Goal: Information Seeking & Learning: Learn about a topic

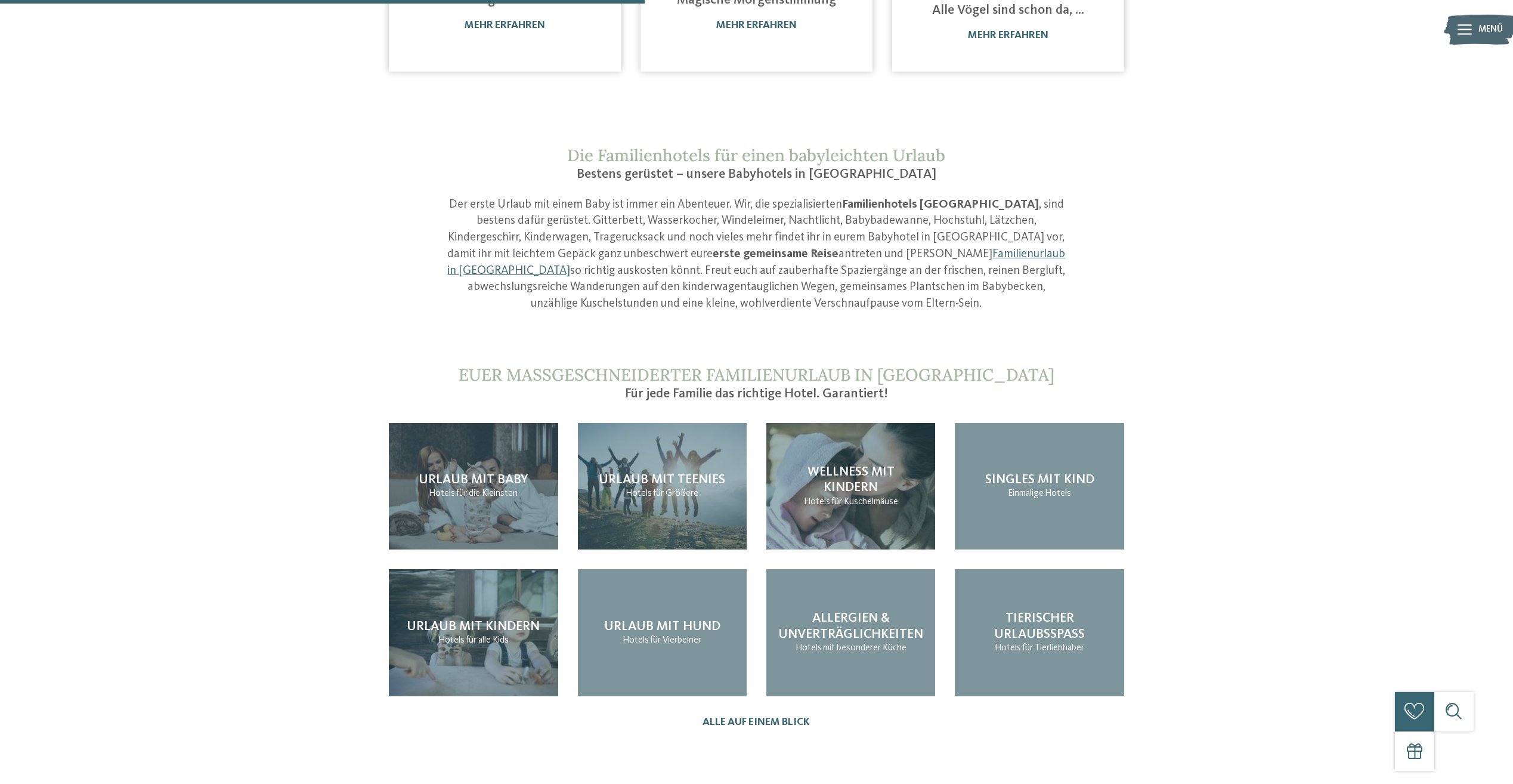
scroll to position [1134, 0]
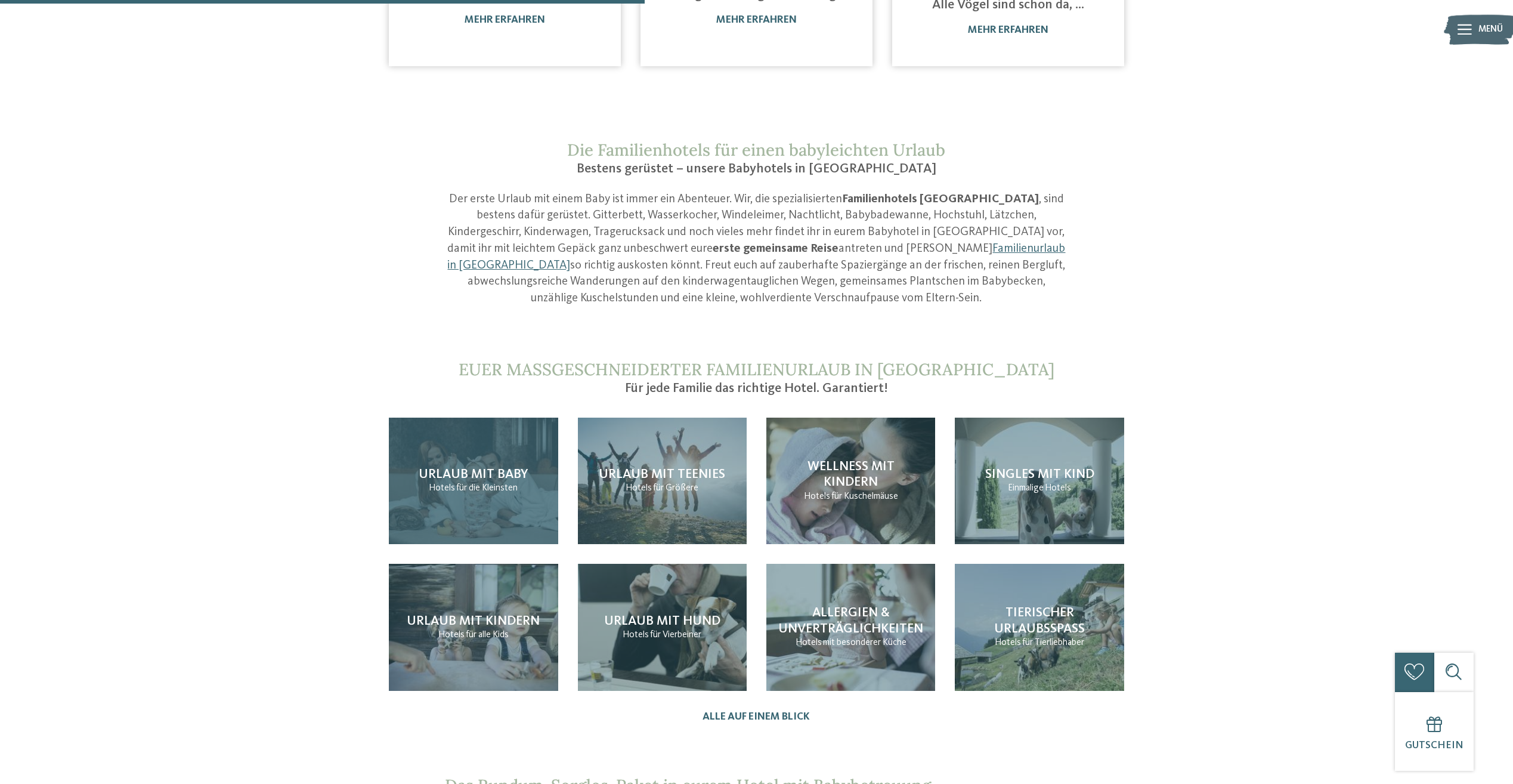
click at [424, 417] on div "Urlaub mit Baby Hotels für die Kleinsten" at bounding box center [473, 481] width 169 height 127
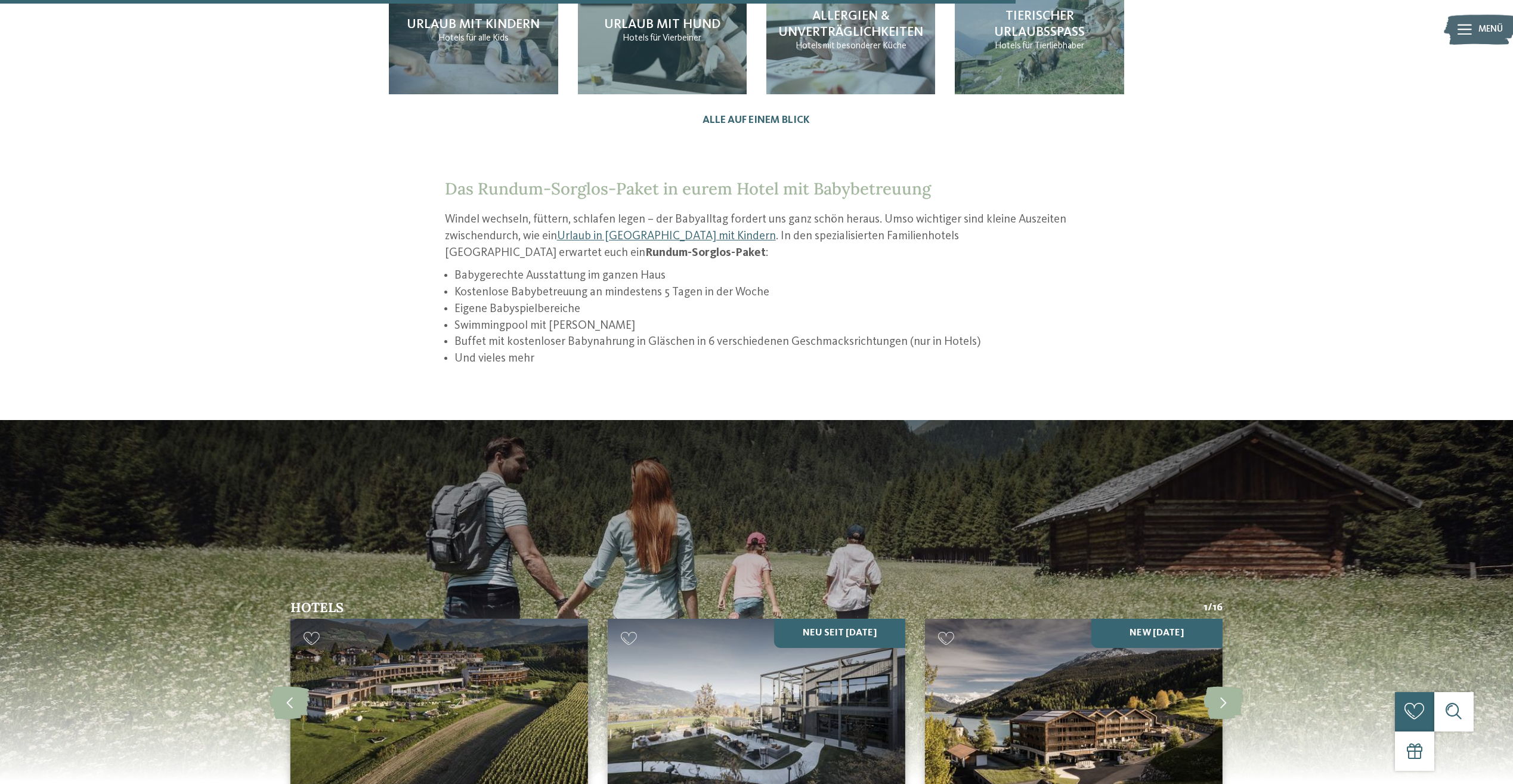
scroll to position [2087, 0]
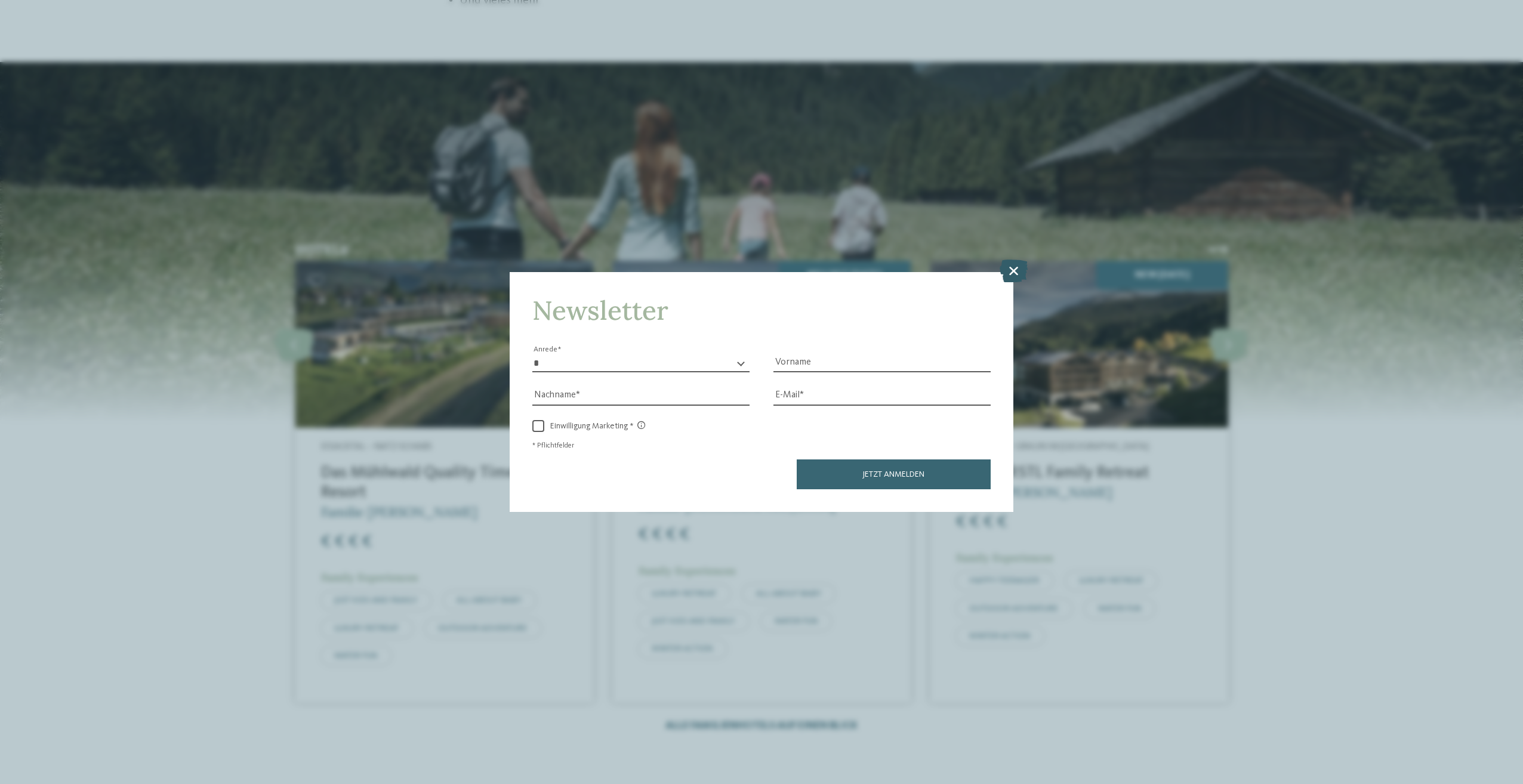
click at [1014, 267] on icon at bounding box center [1013, 271] width 28 height 23
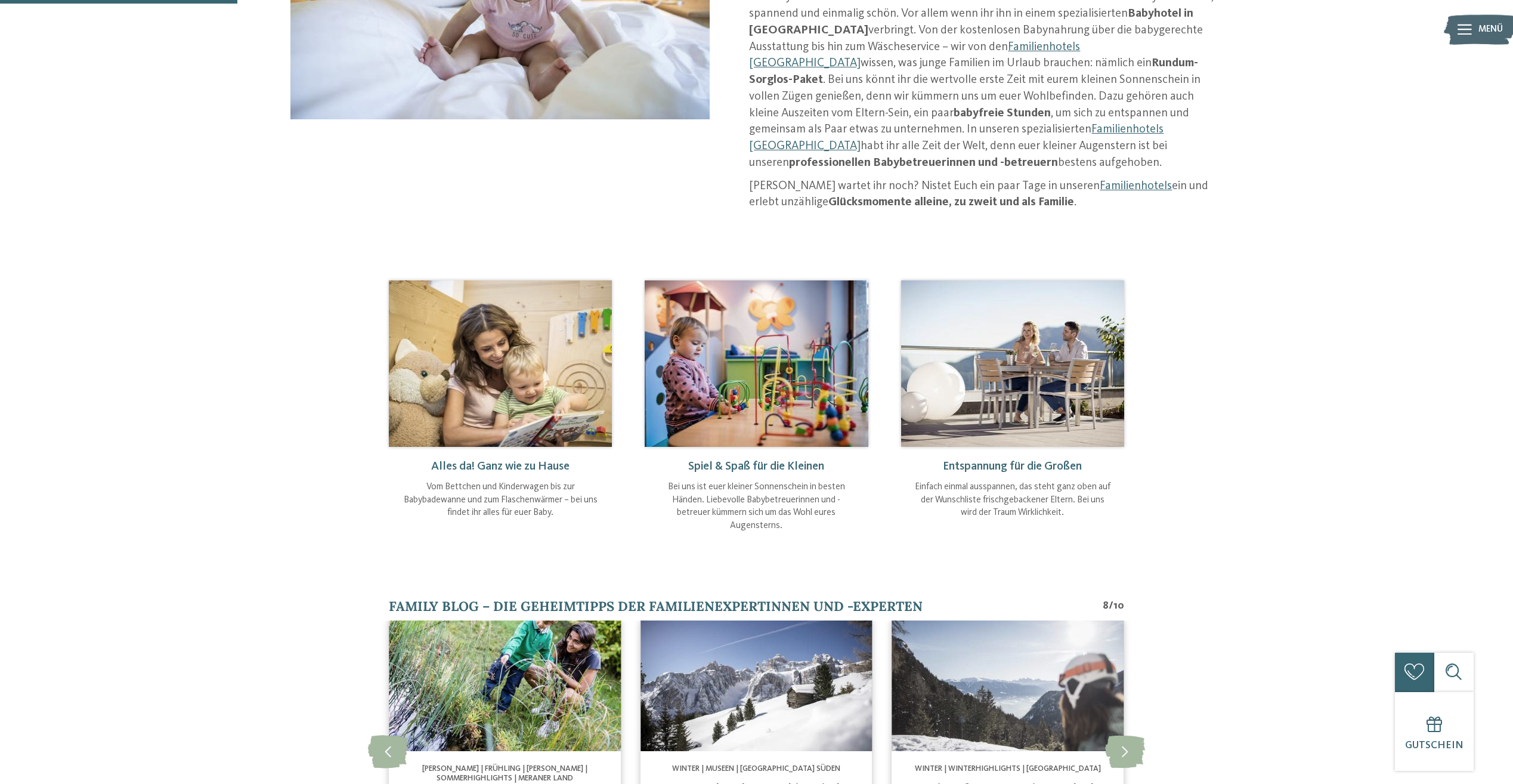
scroll to position [120, 0]
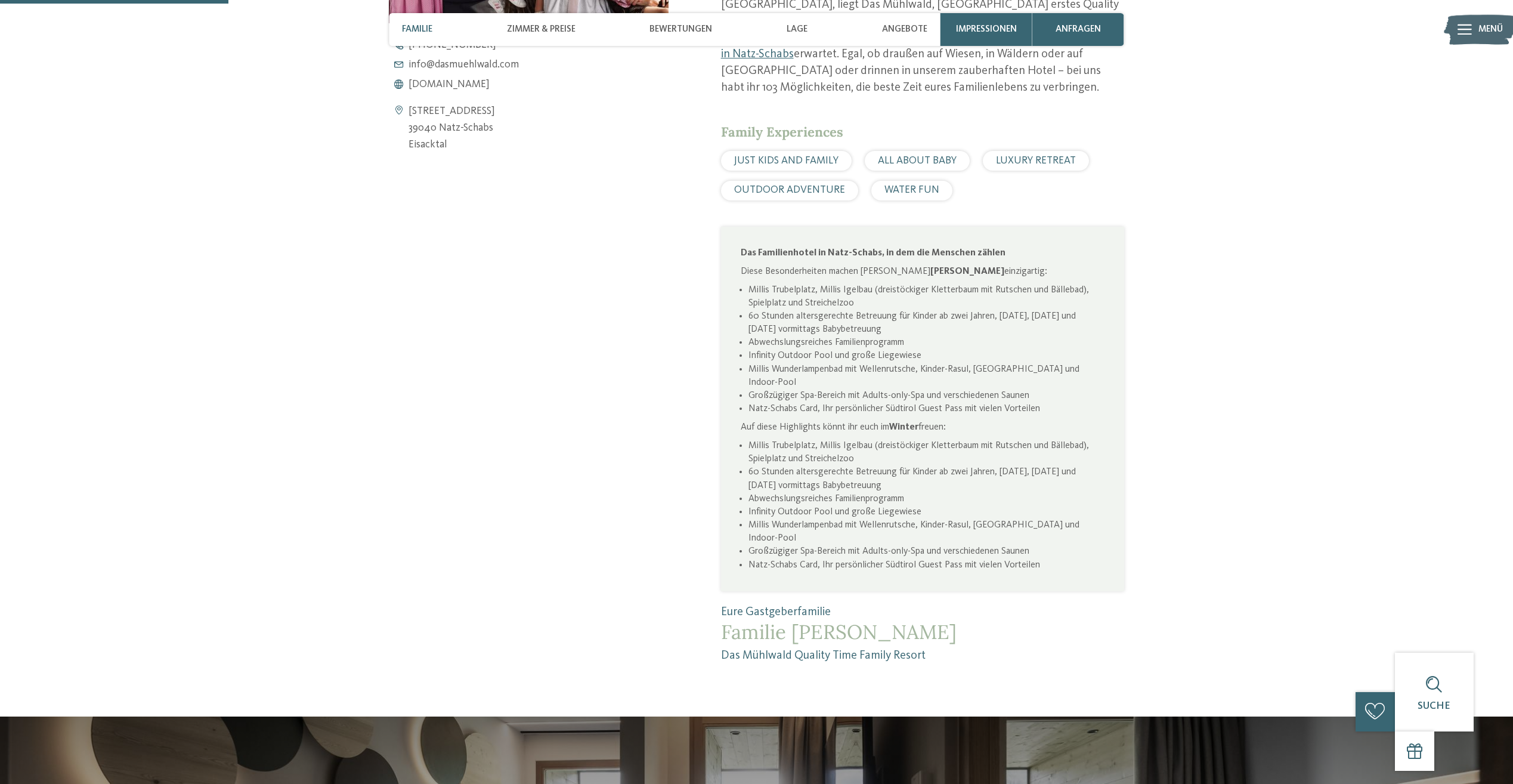
scroll to position [776, 0]
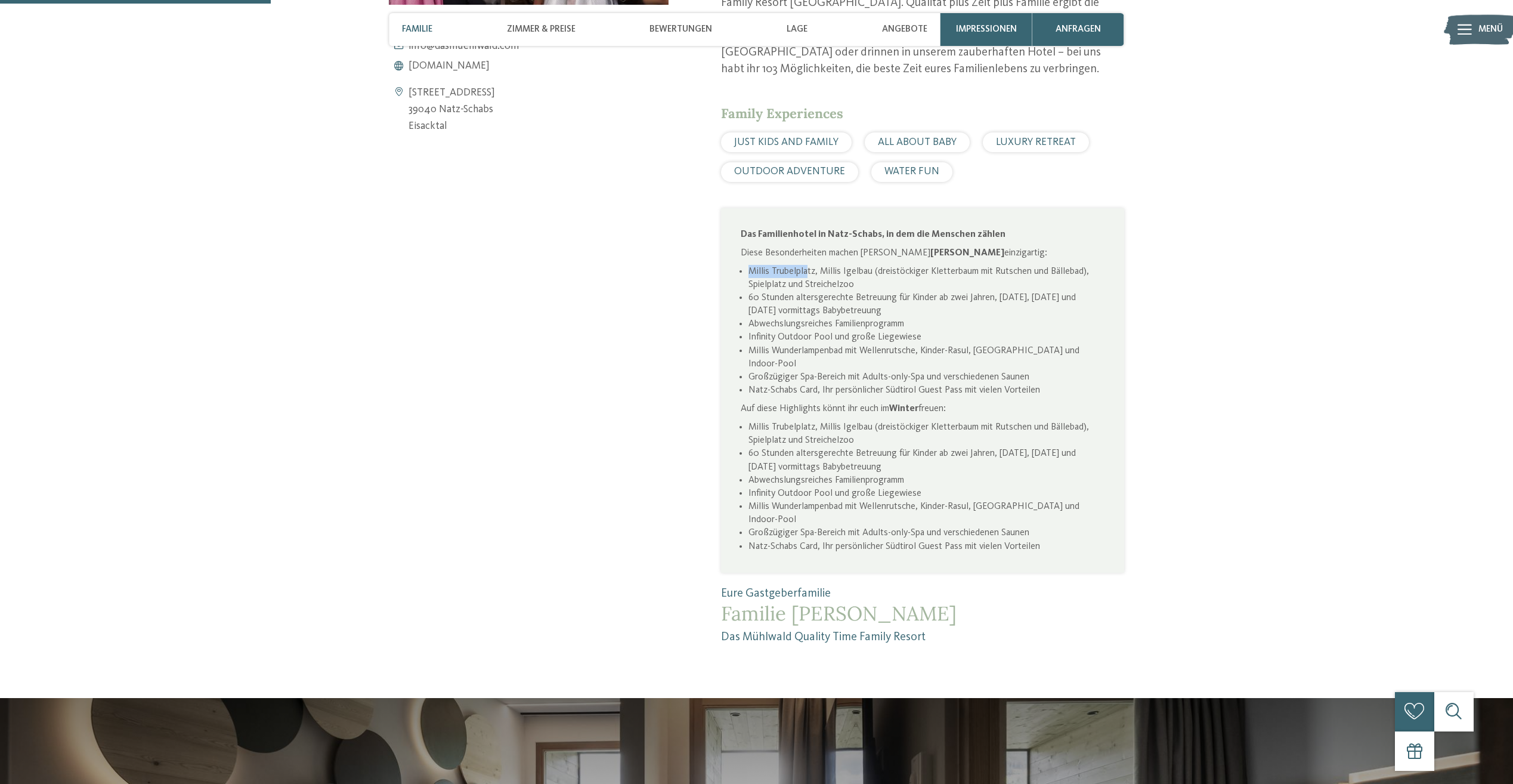
drag, startPoint x: 750, startPoint y: 273, endPoint x: 808, endPoint y: 273, distance: 58.0
click at [808, 273] on li "Millis Trubelplatz, Millis Igelbau (dreistöckiger Kletterbaum mit Rutschen und …" at bounding box center [927, 277] width 356 height 26
drag, startPoint x: 808, startPoint y: 273, endPoint x: 859, endPoint y: 270, distance: 51.1
click at [859, 270] on li "Millis Trubelplatz, Millis Igelbau (dreistöckiger Kletterbaum mit Rutschen und …" at bounding box center [927, 277] width 356 height 26
drag, startPoint x: 859, startPoint y: 270, endPoint x: 1059, endPoint y: 265, distance: 200.1
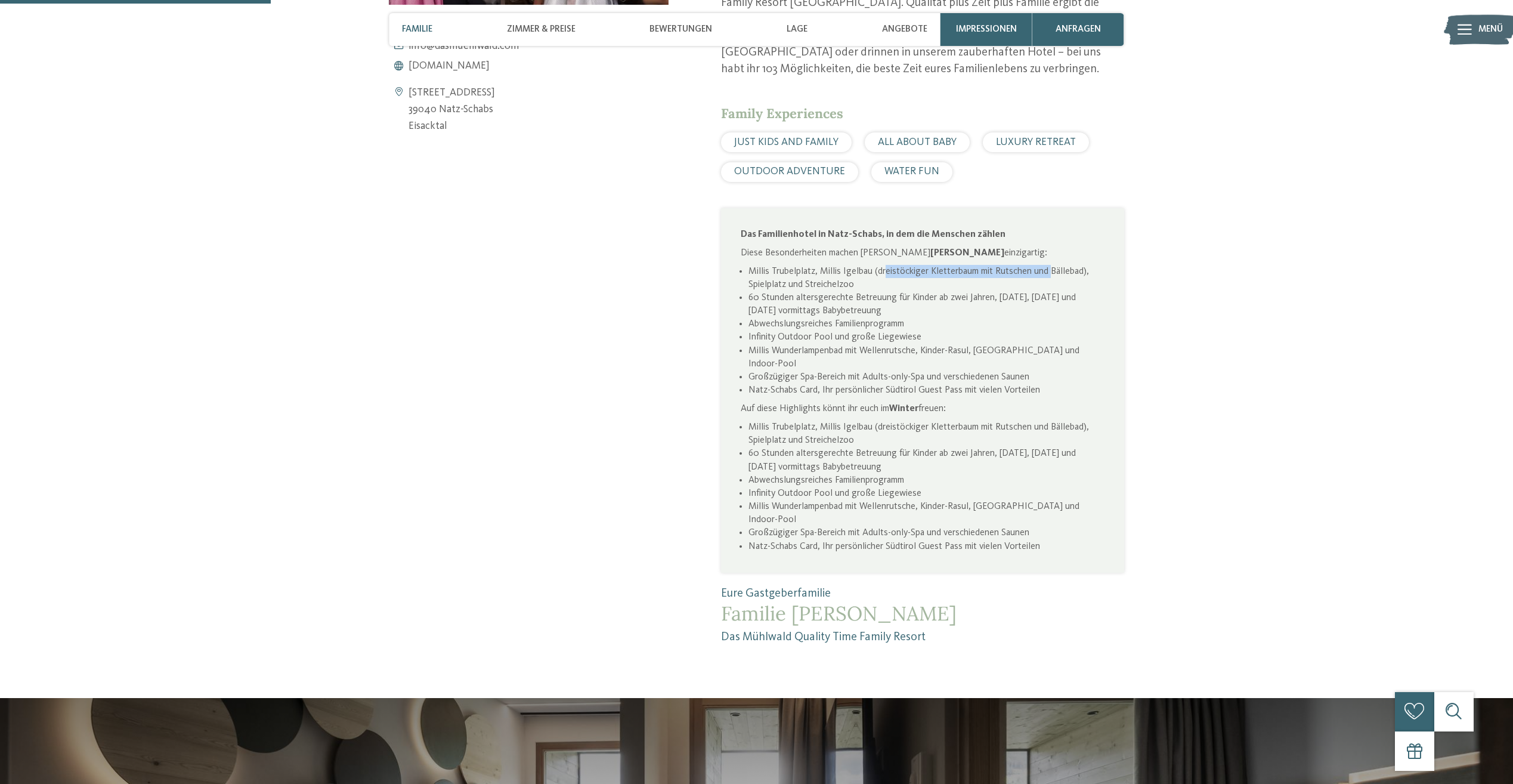
click at [1059, 265] on li "Millis Trubelplatz, Millis Igelbau (dreistöckiger Kletterbaum mit Rutschen und …" at bounding box center [927, 277] width 356 height 26
drag, startPoint x: 1059, startPoint y: 265, endPoint x: 786, endPoint y: 304, distance: 275.8
drag, startPoint x: 786, startPoint y: 304, endPoint x: 740, endPoint y: 290, distance: 48.1
click at [739, 283] on div "Das Familienhotel in Natz-Schabs, in dem die Menschen zählen Diese Besonderheit…" at bounding box center [922, 389] width 403 height 364
drag, startPoint x: 780, startPoint y: 296, endPoint x: 982, endPoint y: 295, distance: 202.0
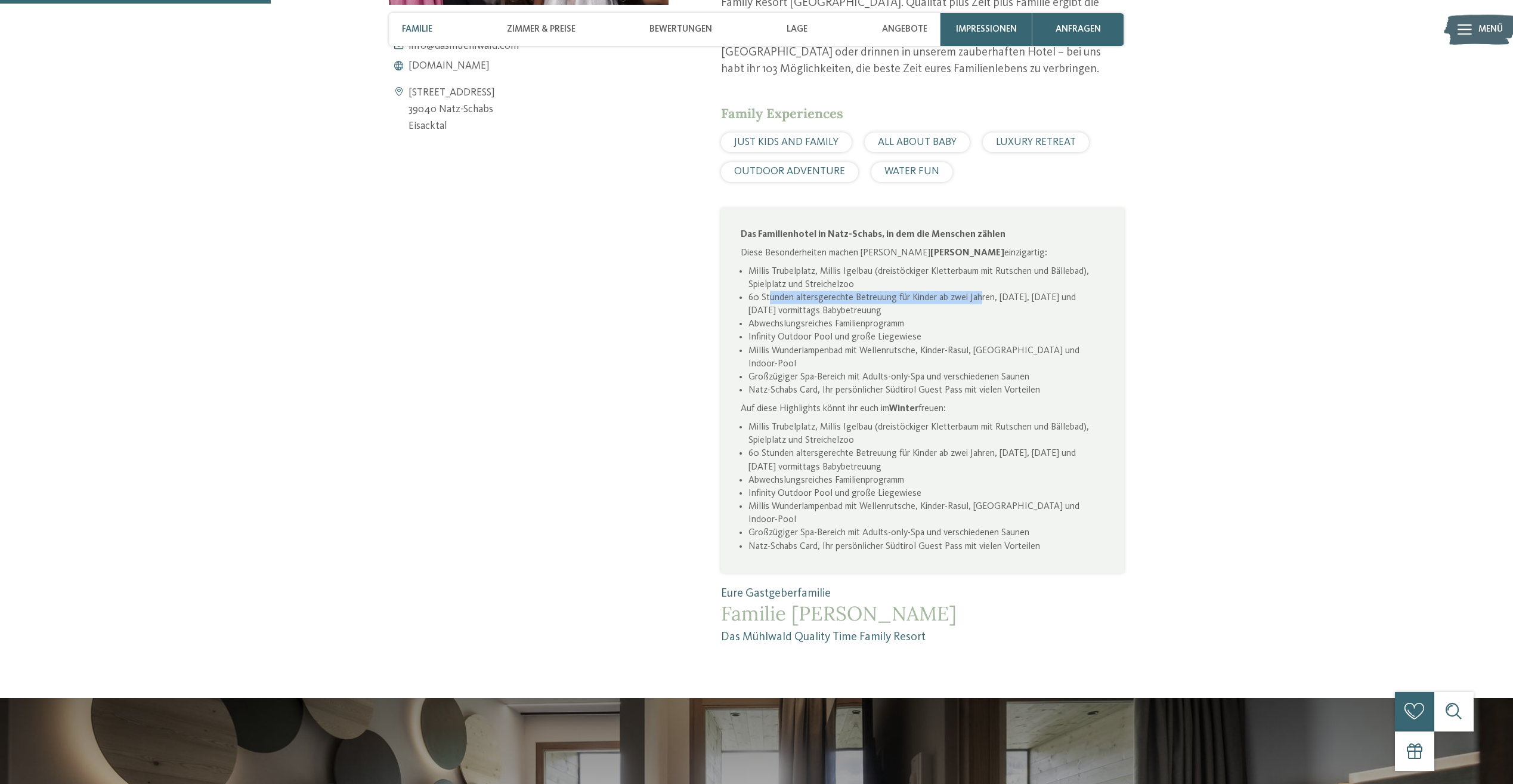
click at [982, 295] on li "60 Stunden altersgerechte Betreuung für Kinder ab zwei Jahren, Dienstag, Donner…" at bounding box center [927, 304] width 356 height 26
drag, startPoint x: 982, startPoint y: 295, endPoint x: 1069, endPoint y: 290, distance: 87.1
click at [1069, 291] on li "60 Stunden altersgerechte Betreuung für Kinder ab zwei Jahren, Dienstag, Donner…" at bounding box center [927, 304] width 356 height 26
drag, startPoint x: 786, startPoint y: 328, endPoint x: 859, endPoint y: 322, distance: 73.2
click at [859, 322] on li "Abwechslungsreiches Familienprogramm" at bounding box center [927, 323] width 356 height 13
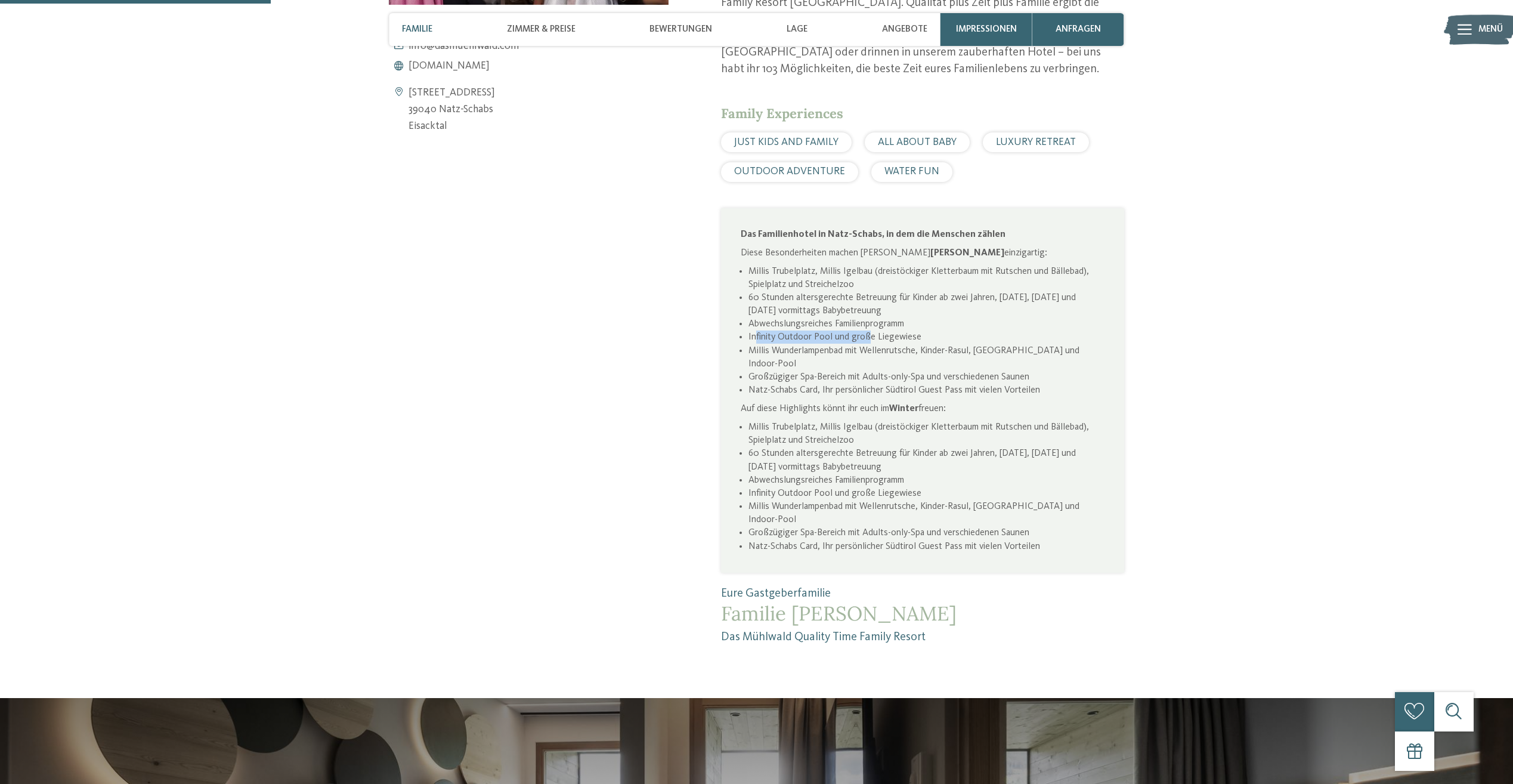
drag, startPoint x: 859, startPoint y: 322, endPoint x: 894, endPoint y: 333, distance: 36.7
click at [894, 333] on li "Infinity Outdoor Pool und große Liegewiese" at bounding box center [927, 336] width 356 height 13
drag, startPoint x: 754, startPoint y: 349, endPoint x: 1039, endPoint y: 346, distance: 285.0
click at [1039, 346] on li "Millis Wunderlampenbad mit Wellenrutsche, Kinder-Rasul, Kuschelkojen und Indoor…" at bounding box center [927, 357] width 356 height 26
drag, startPoint x: 767, startPoint y: 364, endPoint x: 981, endPoint y: 361, distance: 214.0
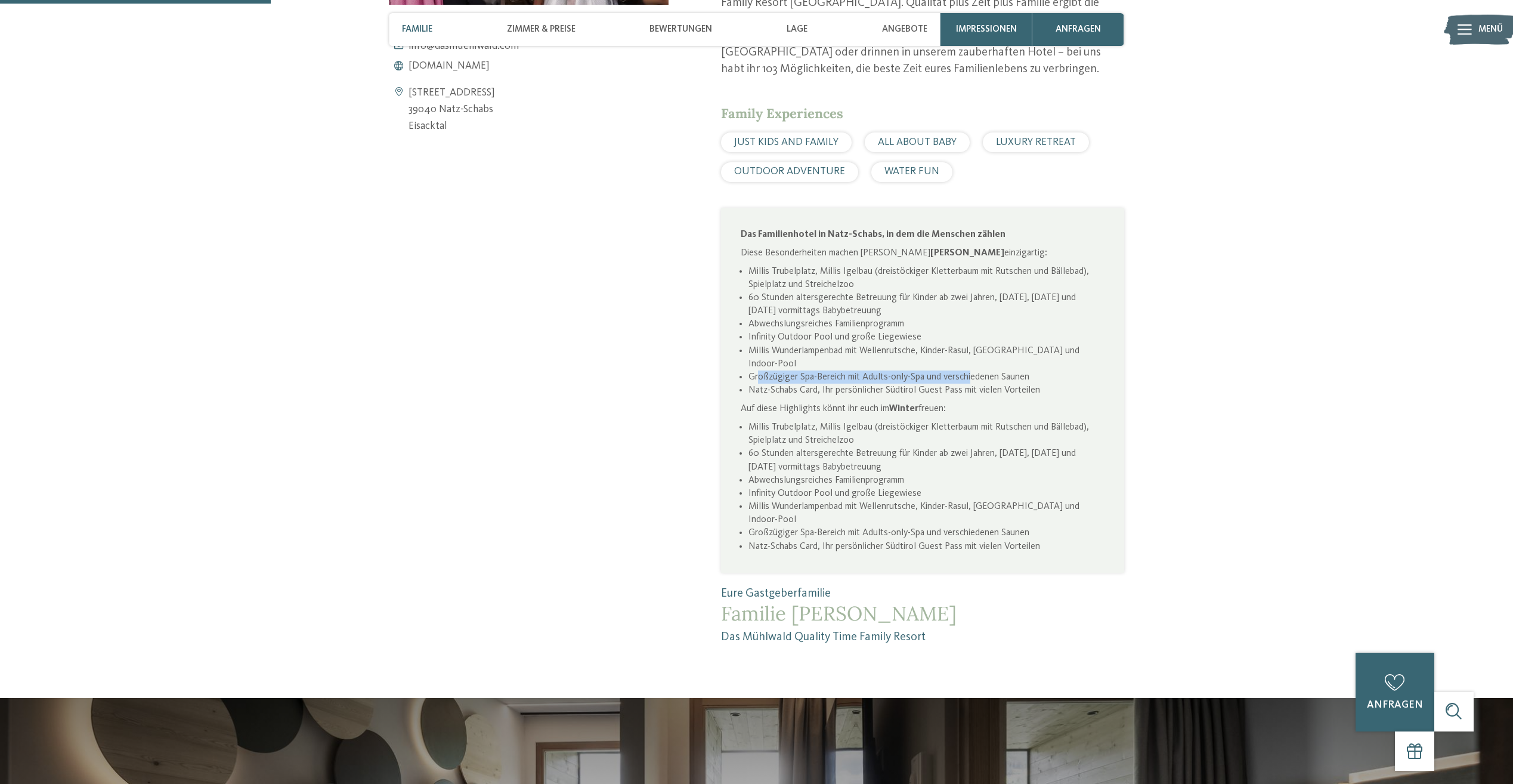
click at [981, 371] on li "Großzügiger Spa-Bereich mit Adults-only-Spa und verschiedenen Saunen" at bounding box center [927, 377] width 356 height 13
click at [804, 384] on li "Natz-Schabs Card, Ihr persönlicher Südtirol Guest Pass mit vielen Vorteilen" at bounding box center [927, 389] width 356 height 13
drag, startPoint x: 776, startPoint y: 377, endPoint x: 995, endPoint y: 372, distance: 219.1
click at [995, 384] on li "Natz-Schabs Card, Ihr persönlicher Südtirol Guest Pass mit vielen Vorteilen" at bounding box center [927, 389] width 356 height 13
drag, startPoint x: 995, startPoint y: 372, endPoint x: 916, endPoint y: 367, distance: 79.2
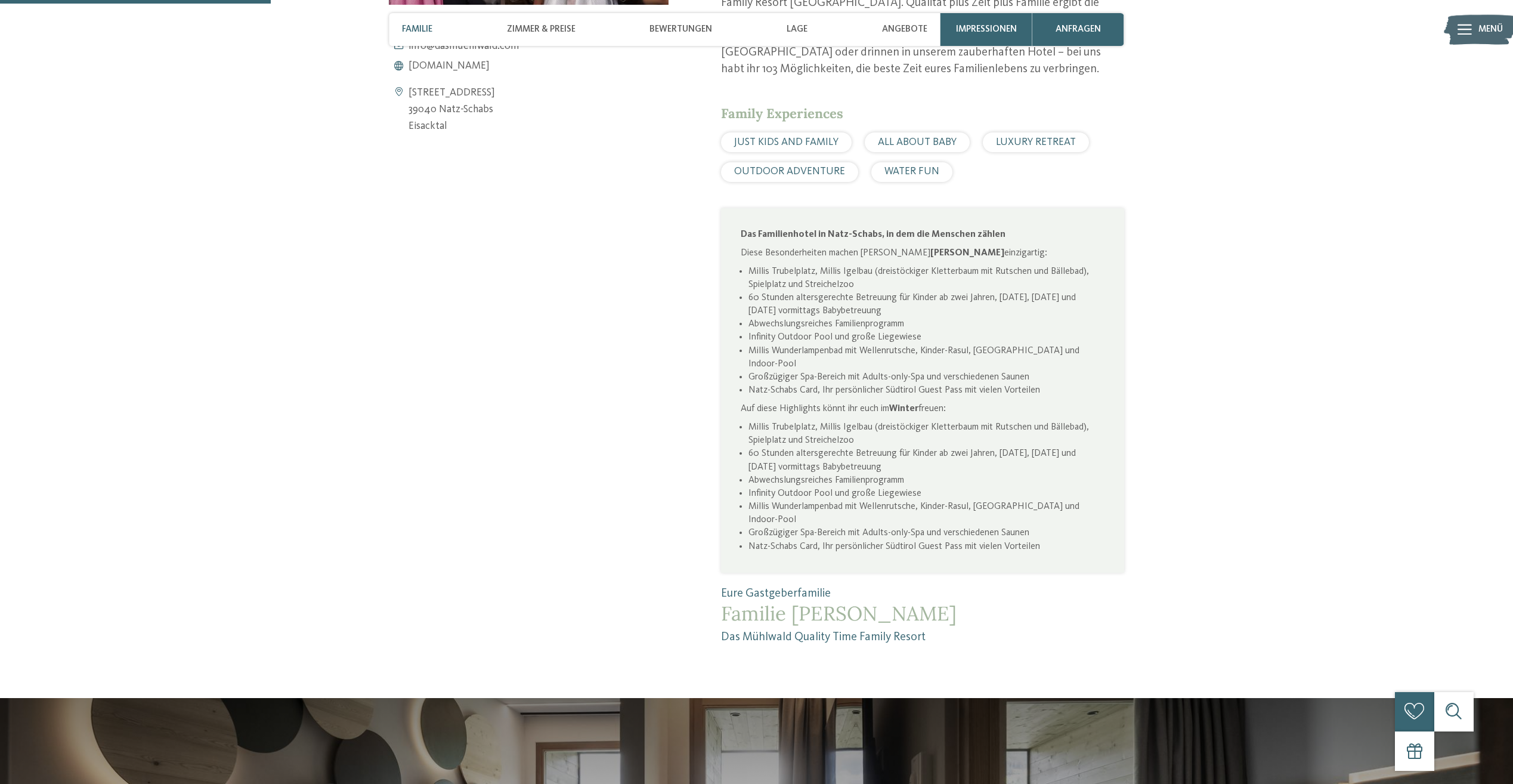
click at [940, 371] on li "Großzügiger Spa-Bereich mit Adults-only-Spa und verschiedenen Saunen" at bounding box center [927, 377] width 356 height 13
drag, startPoint x: 770, startPoint y: 395, endPoint x: 927, endPoint y: 393, distance: 157.0
click at [927, 402] on p "Auf diese Highlights könnt ihr euch im Winter freuen:" at bounding box center [922, 408] width 364 height 13
drag, startPoint x: 927, startPoint y: 393, endPoint x: 838, endPoint y: 408, distance: 90.3
click at [840, 421] on li "Millis Trubelplatz, Millis Igelbau (dreistöckiger Kletterbaum mit Rutschen und …" at bounding box center [927, 434] width 356 height 26
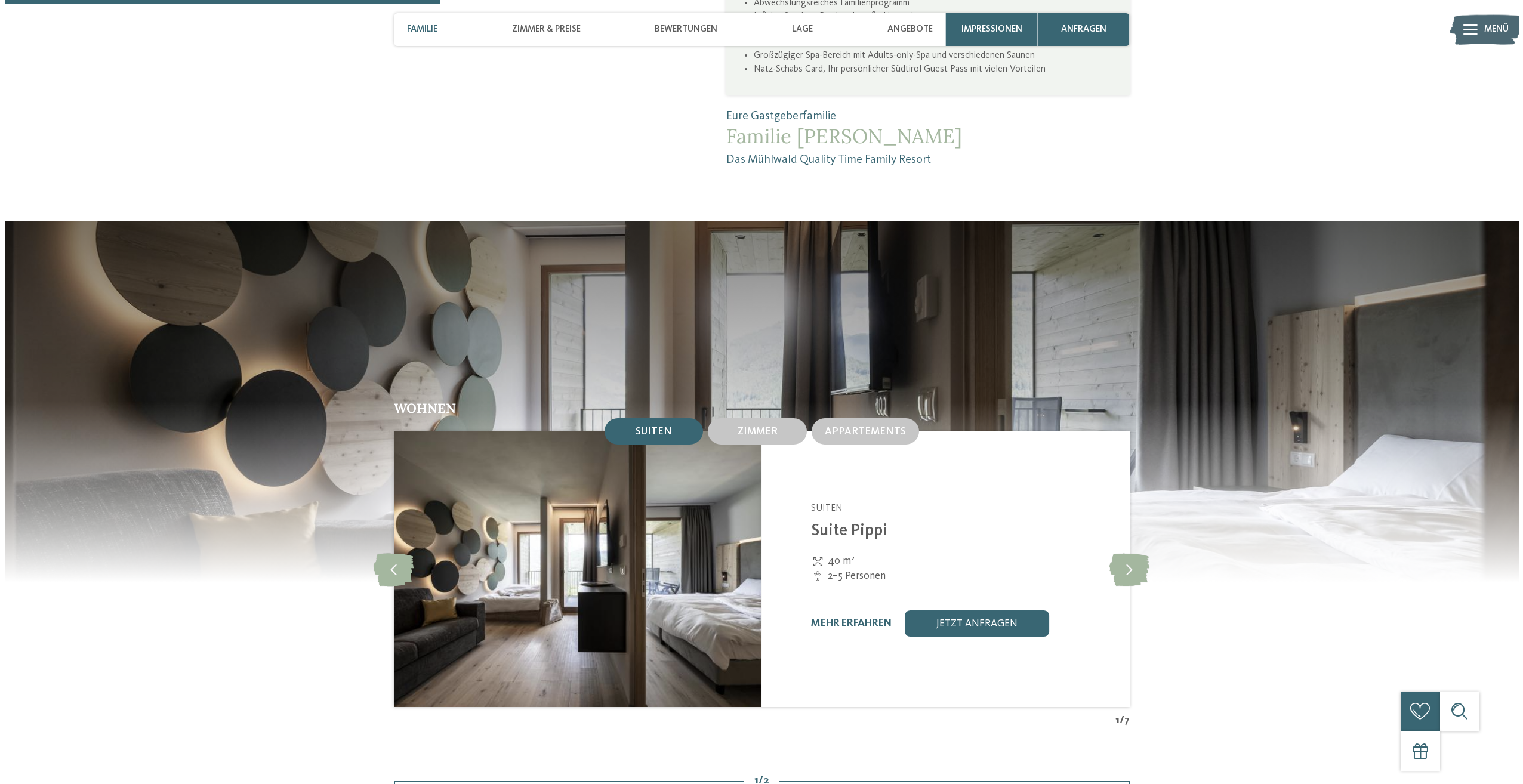
scroll to position [656, 0]
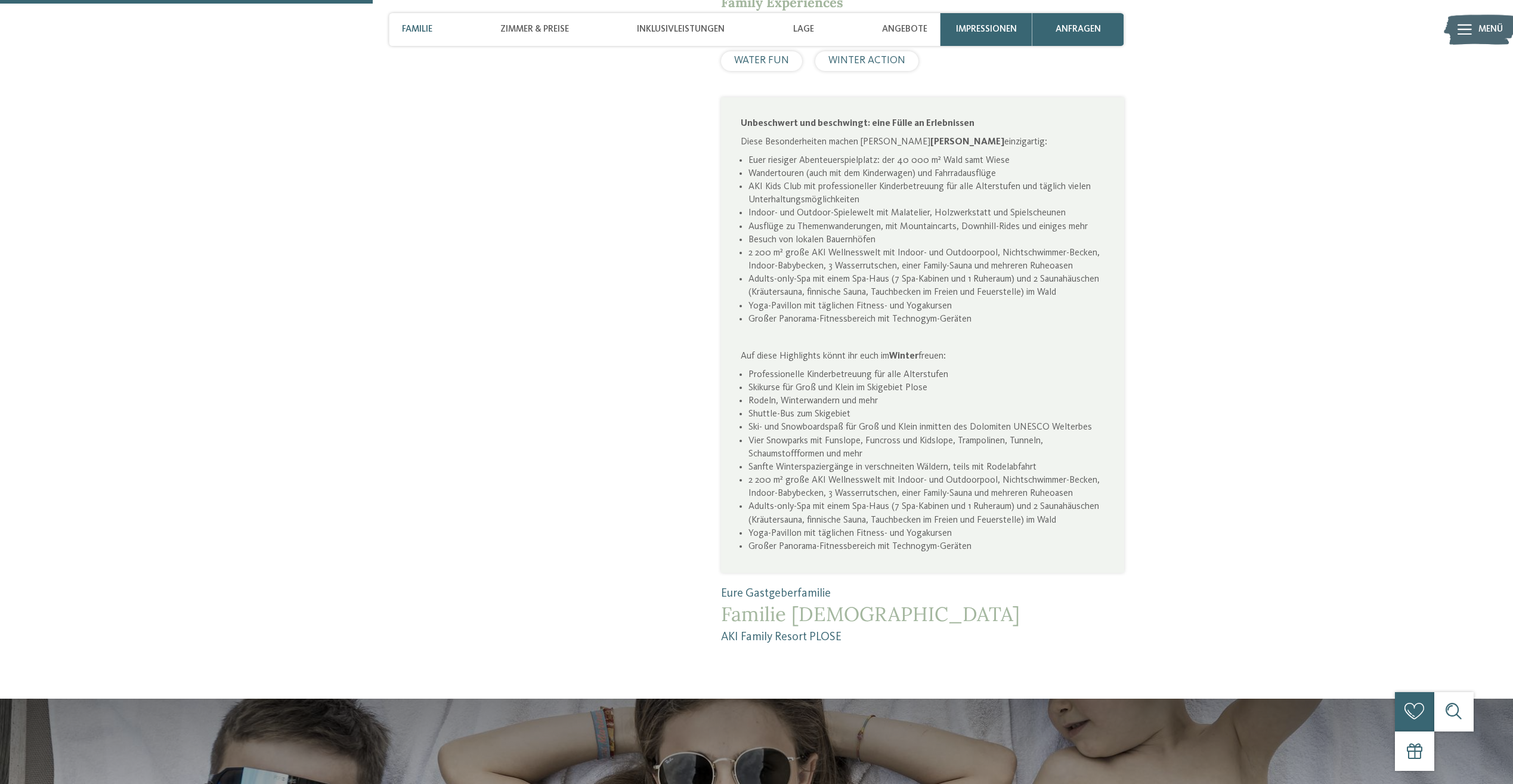
scroll to position [955, 0]
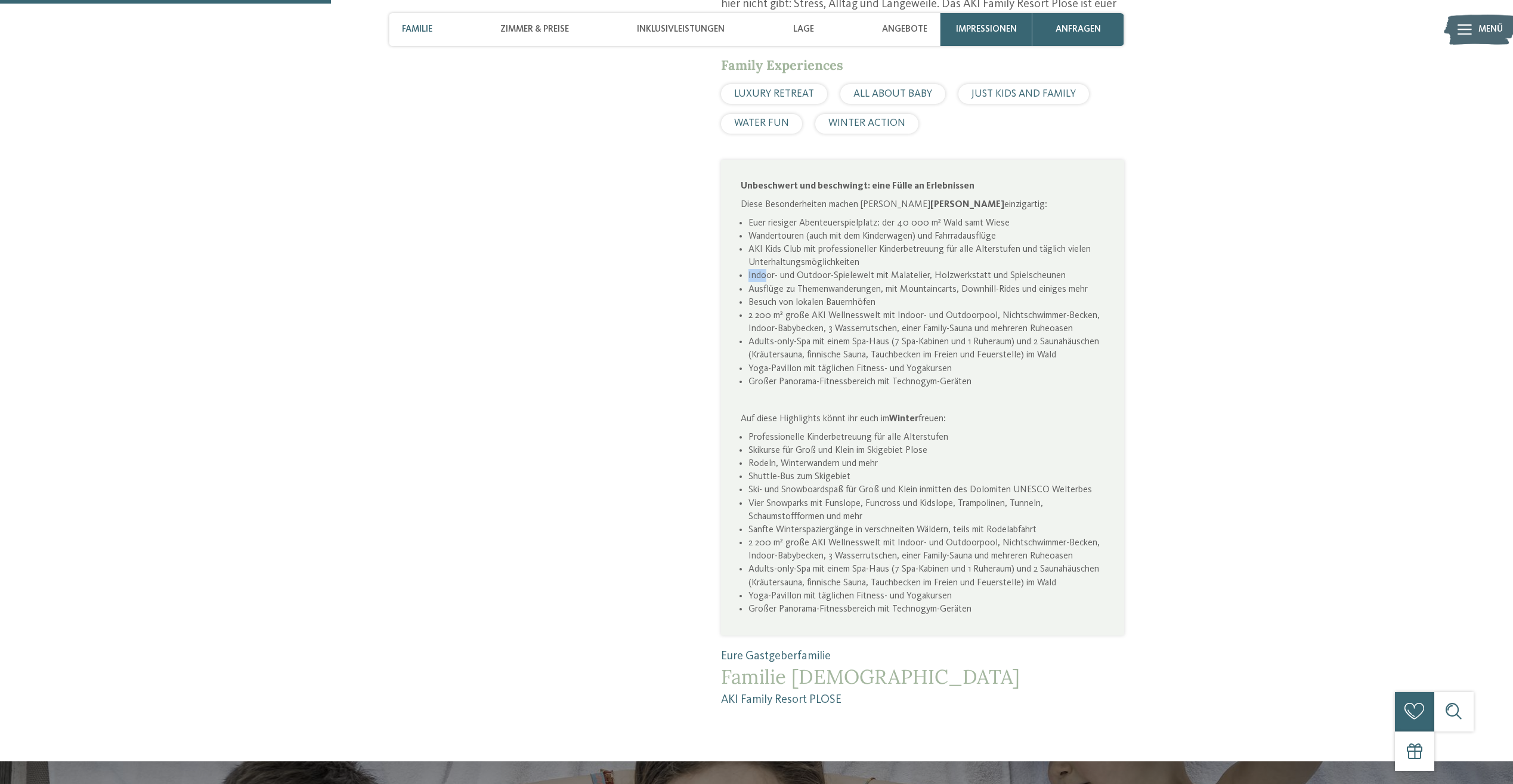
drag, startPoint x: 776, startPoint y: 226, endPoint x: 994, endPoint y: 220, distance: 218.1
click at [994, 220] on ul "Euer riesiger Abenteuerspielplatz: der 40 000 m² Wald samt Wiese Wandertouren (…" at bounding box center [922, 302] width 364 height 171
drag, startPoint x: 761, startPoint y: 241, endPoint x: 1026, endPoint y: 234, distance: 265.1
click at [1026, 283] on li "Ausflüge zu Themenwanderungen, mit Mountaincarts, Downhill-Rides und einiges me…" at bounding box center [927, 288] width 356 height 13
drag, startPoint x: 763, startPoint y: 254, endPoint x: 807, endPoint y: 257, distance: 44.1
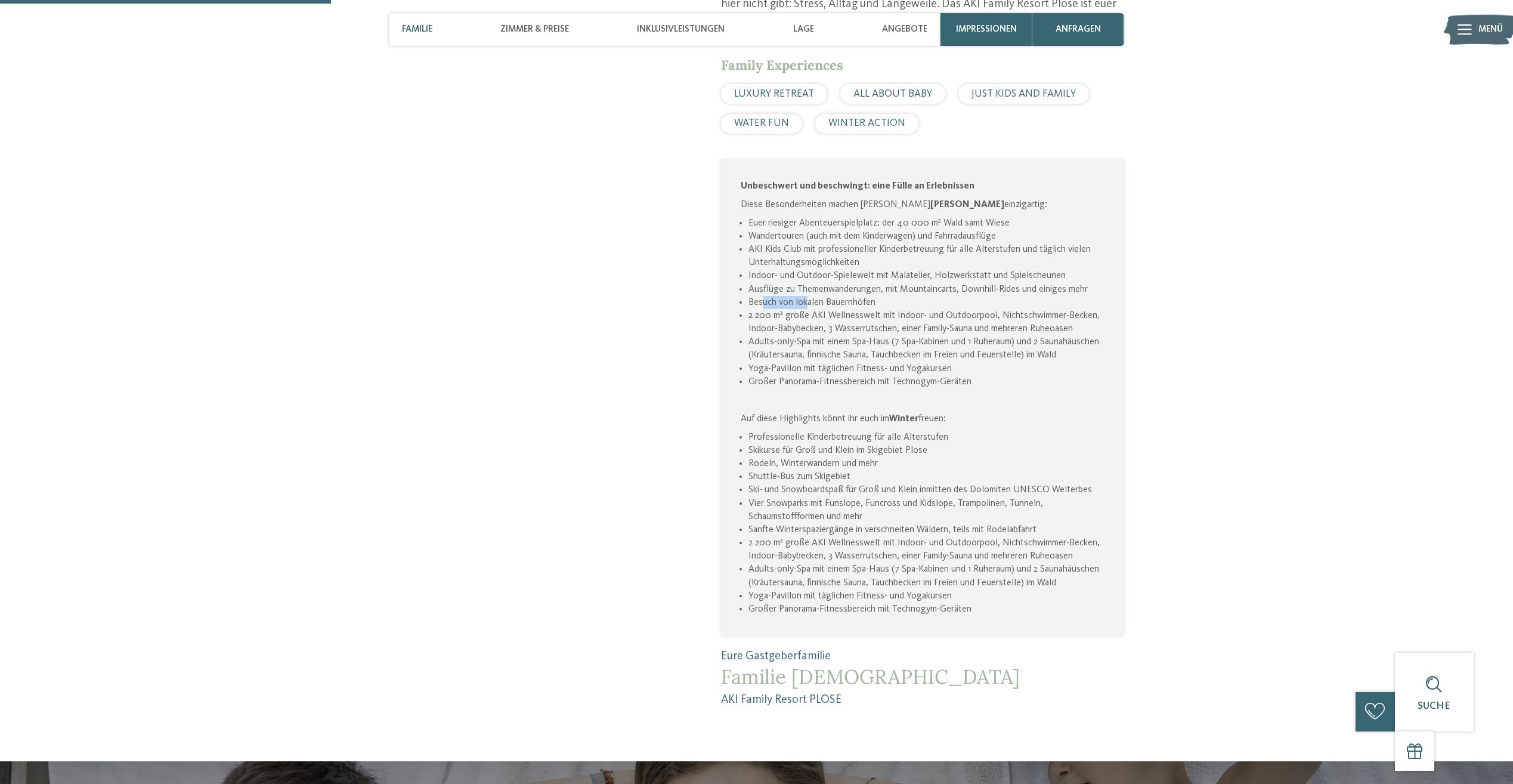
click at [807, 296] on li "Besuch von lokalen Bauernhöfen" at bounding box center [927, 302] width 356 height 13
drag, startPoint x: 807, startPoint y: 257, endPoint x: 1090, endPoint y: 263, distance: 283.1
click at [1090, 309] on li "2 200 m² große AKI Wellnesswelt mit Indoor- und Outdoorpool, Nichtschwimmer-Bec…" at bounding box center [927, 322] width 356 height 26
click at [795, 309] on li "2 200 m² große AKI Wellnesswelt mit Indoor- und Outdoorpool, Nichtschwimmer-Bec…" at bounding box center [927, 322] width 356 height 26
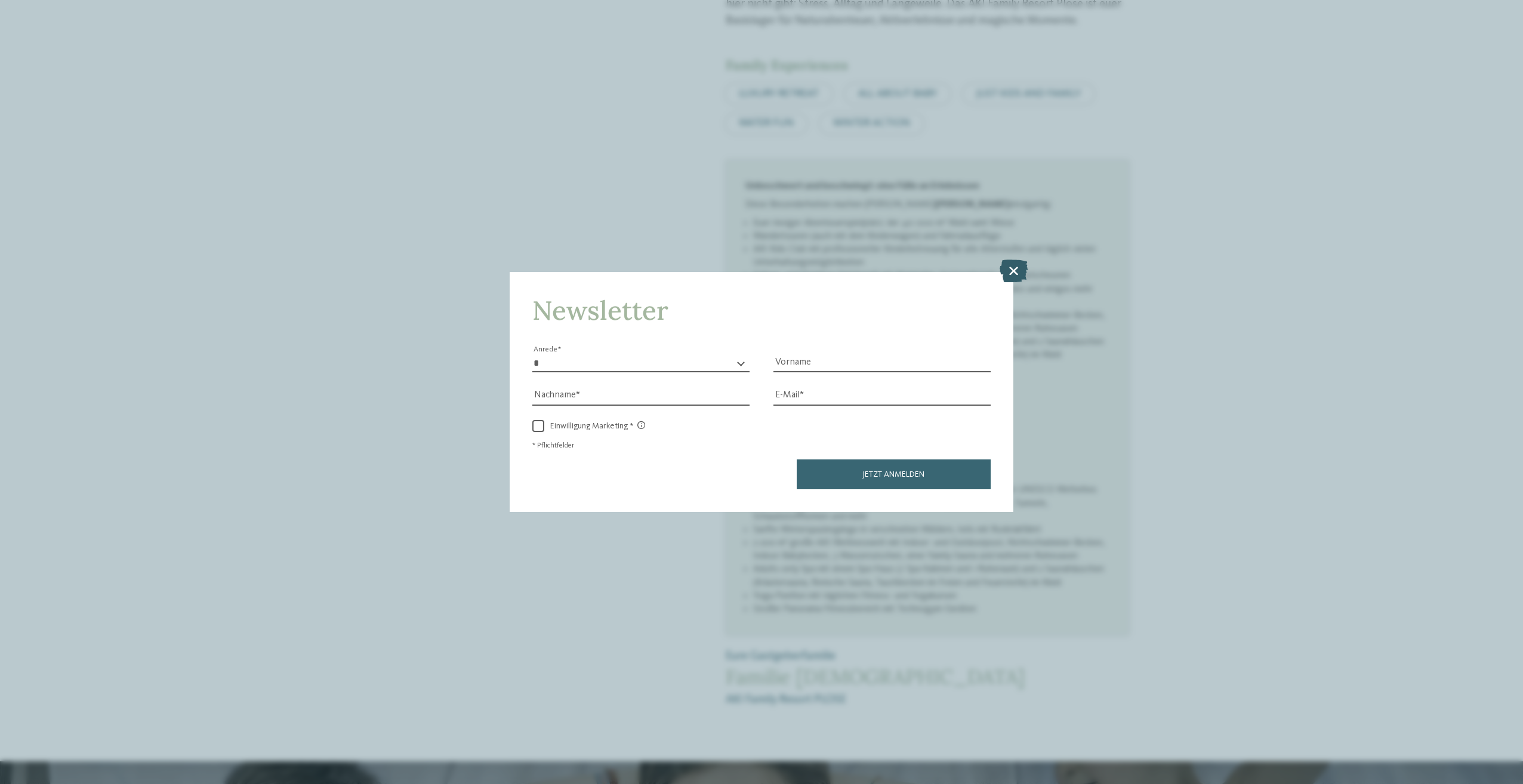
click at [1009, 264] on icon at bounding box center [1013, 271] width 28 height 23
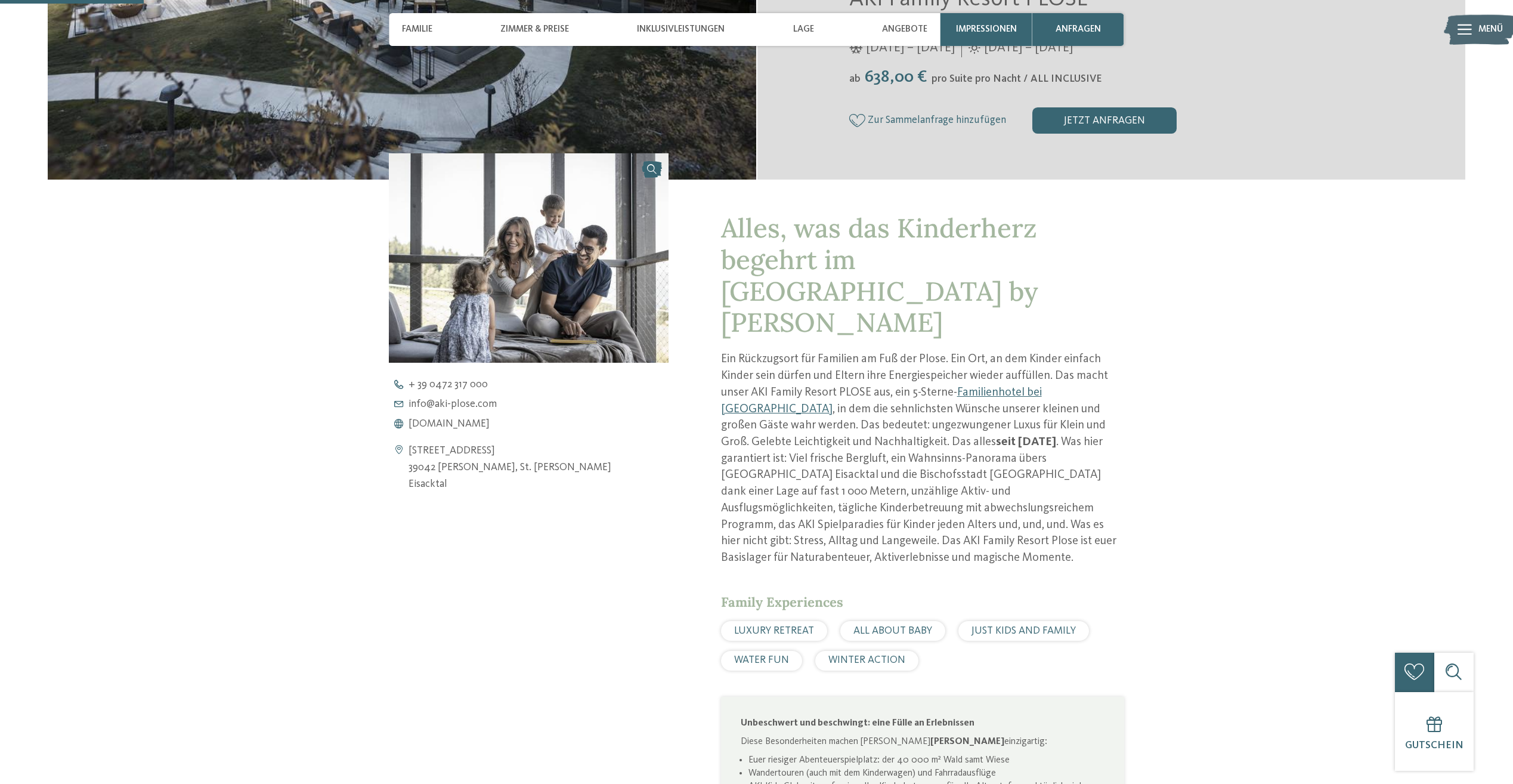
scroll to position [0, 0]
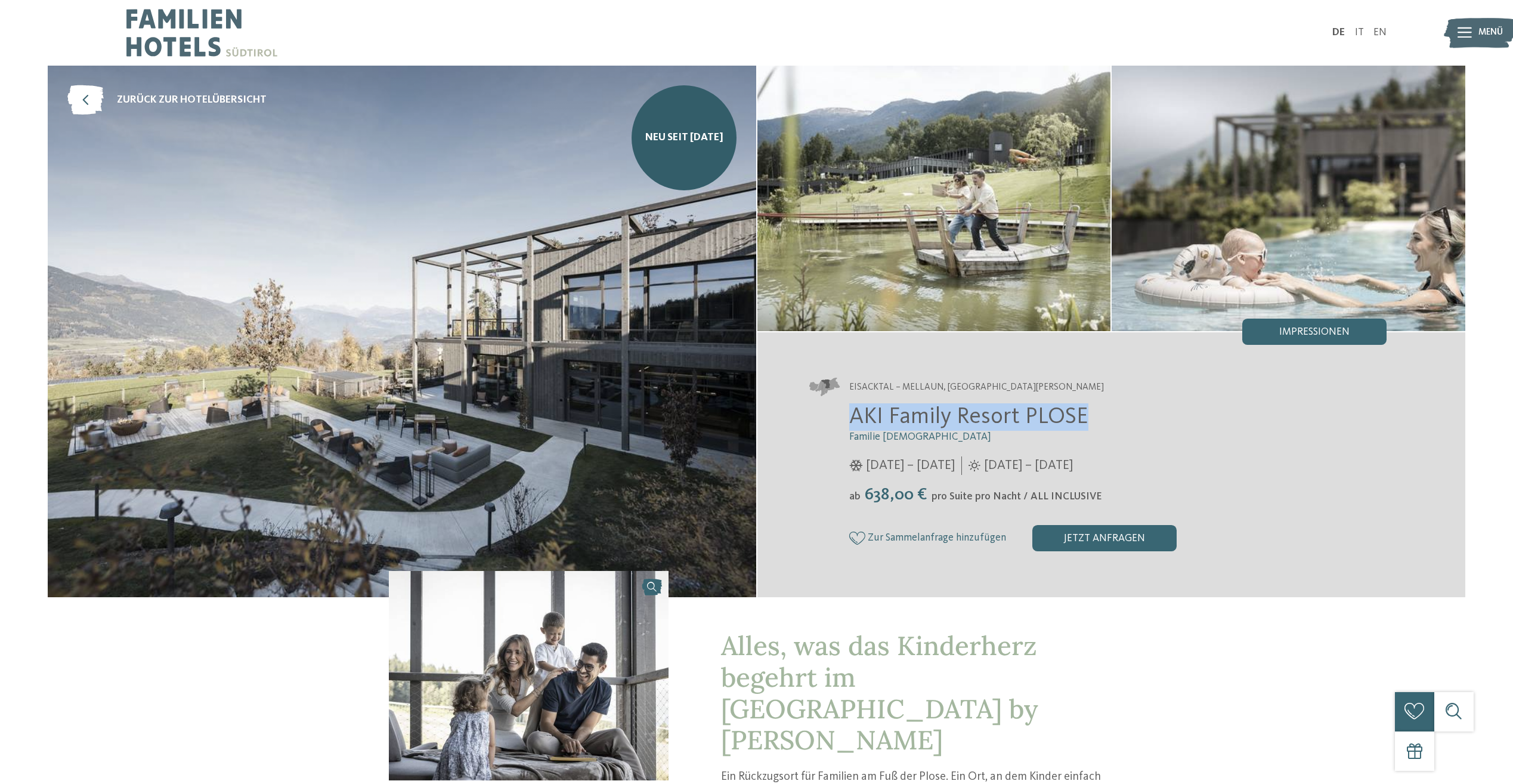
drag, startPoint x: 855, startPoint y: 415, endPoint x: 1097, endPoint y: 414, distance: 242.0
click at [1097, 414] on h2 "AKI Family Resort PLOSE" at bounding box center [1118, 417] width 538 height 27
copy span "AKI Family Resort PLOSE"
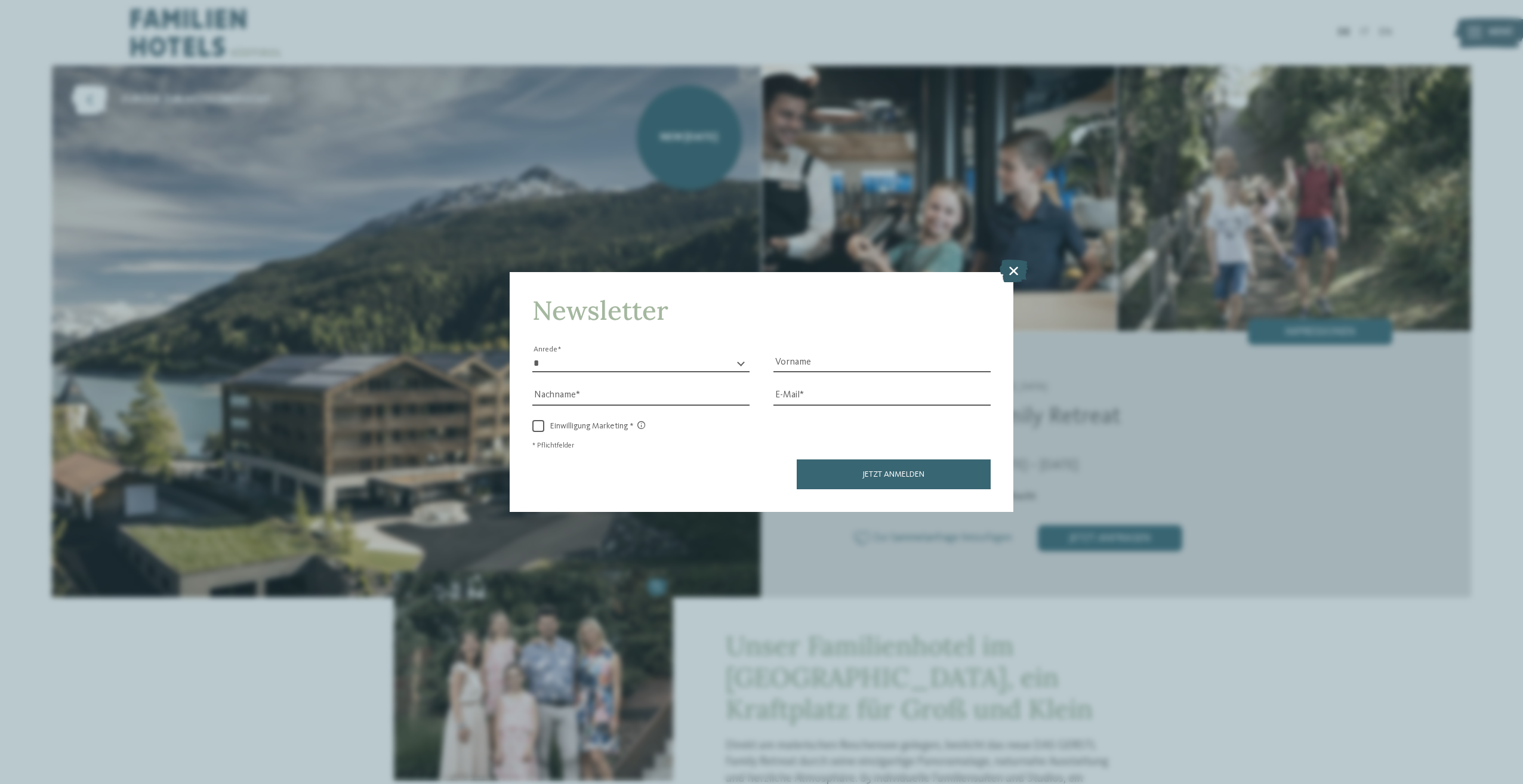
click at [1020, 271] on icon at bounding box center [1013, 271] width 28 height 23
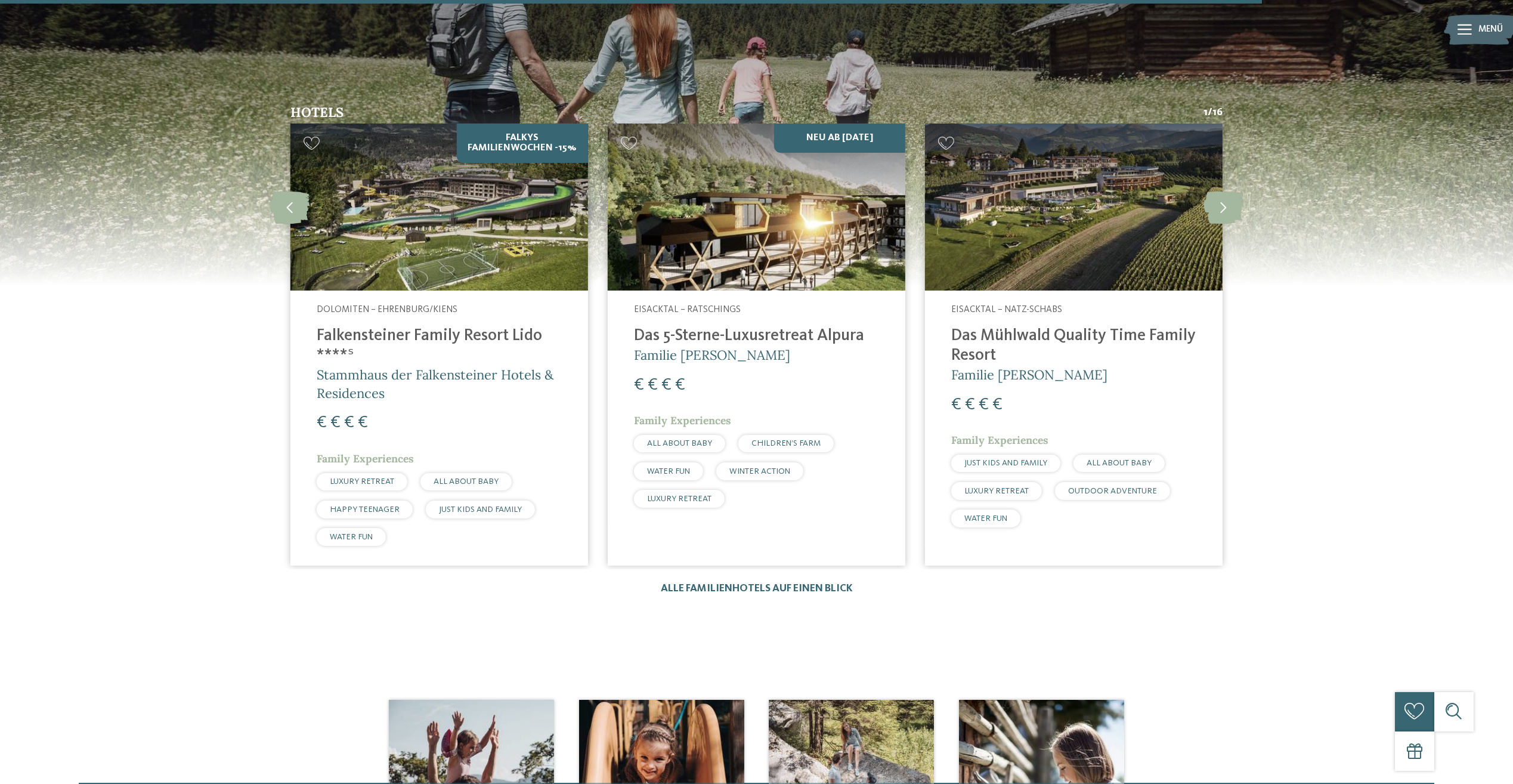
scroll to position [2207, 0]
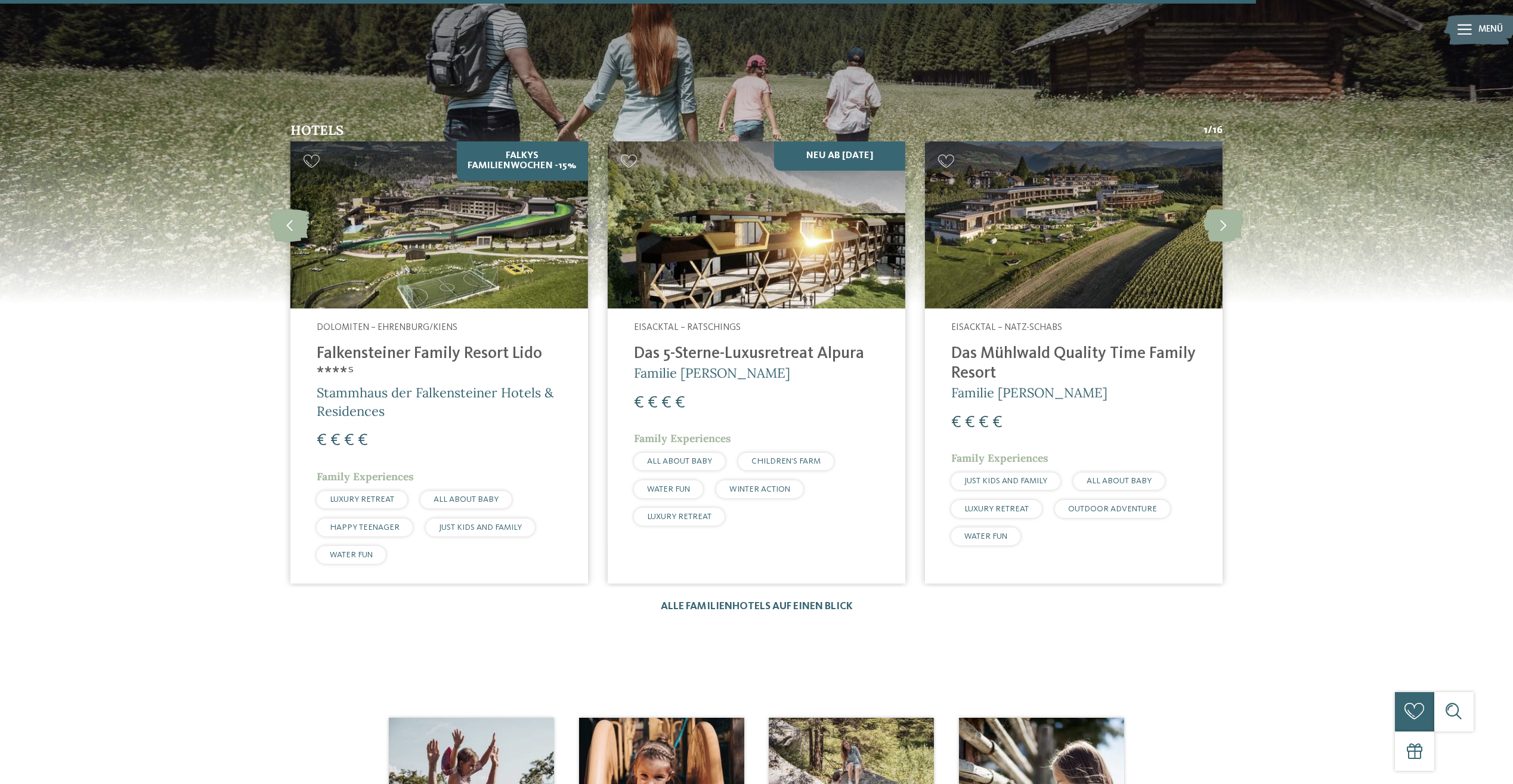
click at [401, 344] on h4 "Falkensteiner Family Resort Lido ****ˢ" at bounding box center [439, 364] width 245 height 39
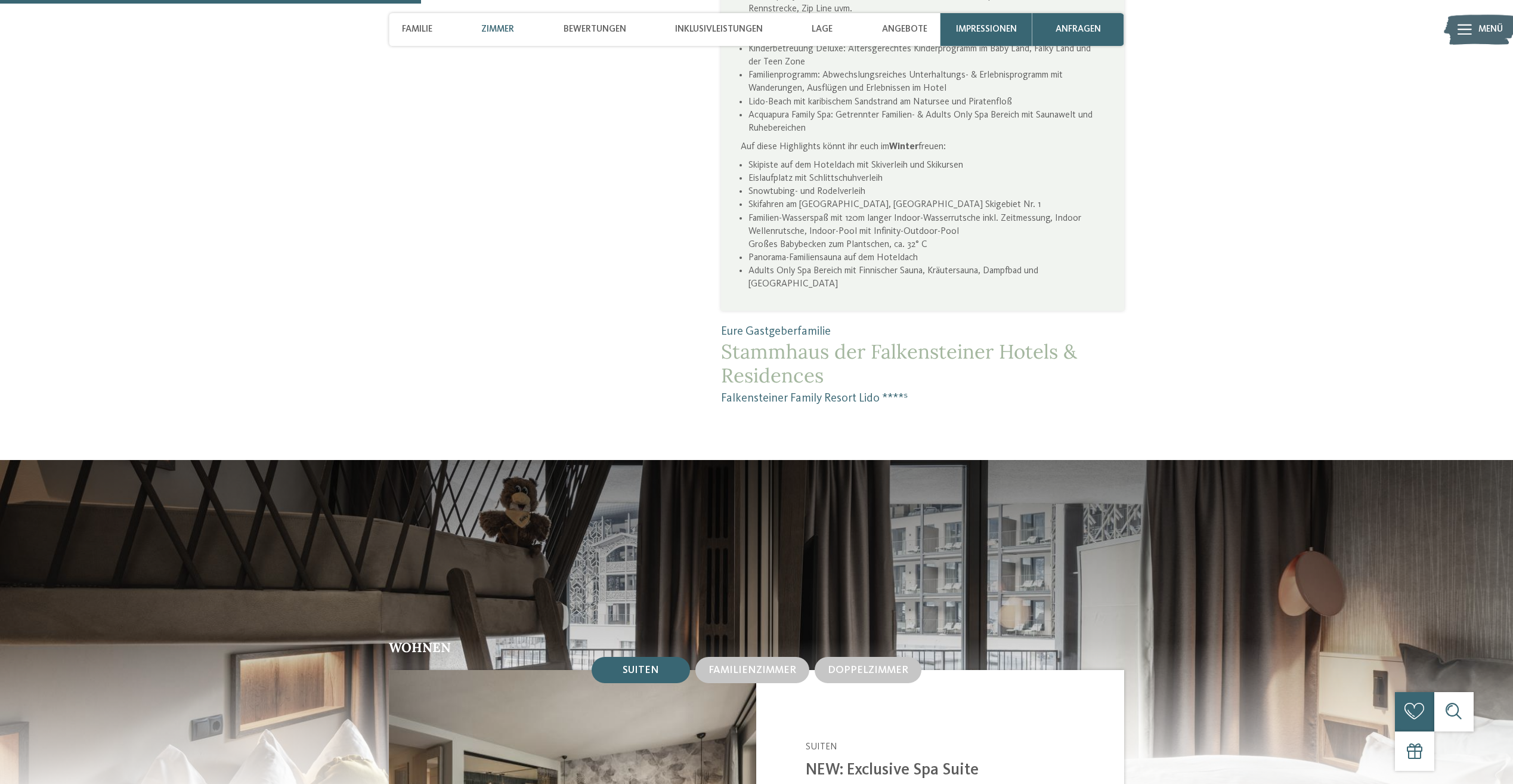
scroll to position [776, 0]
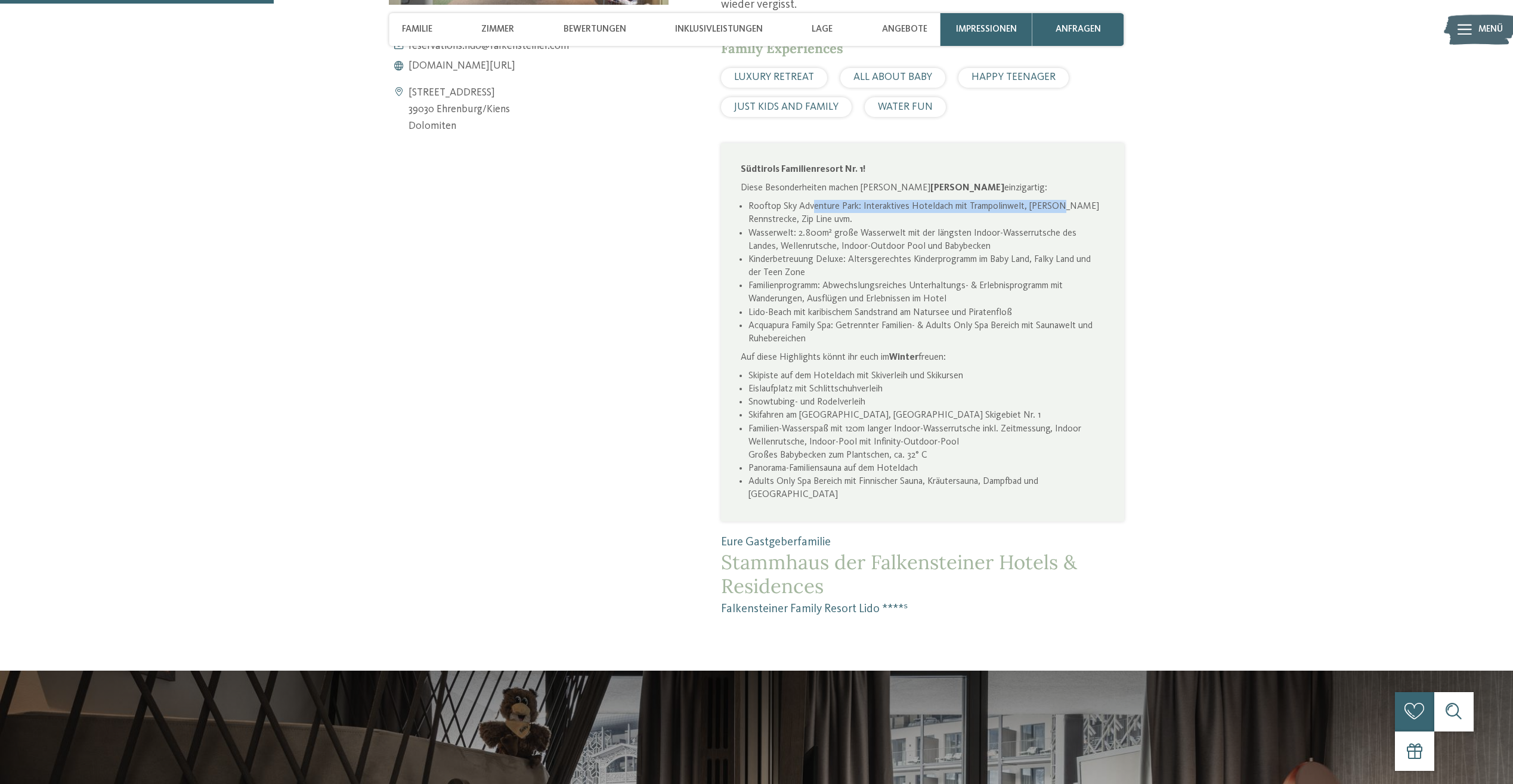
drag, startPoint x: 819, startPoint y: 212, endPoint x: 1063, endPoint y: 199, distance: 244.3
click at [1063, 199] on div "Südtirols Familienresort Nr. 1! Diese Besonderheiten machen euren [PERSON_NAME]…" at bounding box center [922, 332] width 364 height 339
drag, startPoint x: 780, startPoint y: 220, endPoint x: 878, endPoint y: 220, distance: 98.0
click at [878, 220] on li "Rooftop Sky Adventure Park: Interaktives Hoteldach mit Trampolinwelt, [PERSON_N…" at bounding box center [927, 212] width 356 height 26
drag, startPoint x: 878, startPoint y: 220, endPoint x: 815, endPoint y: 230, distance: 63.8
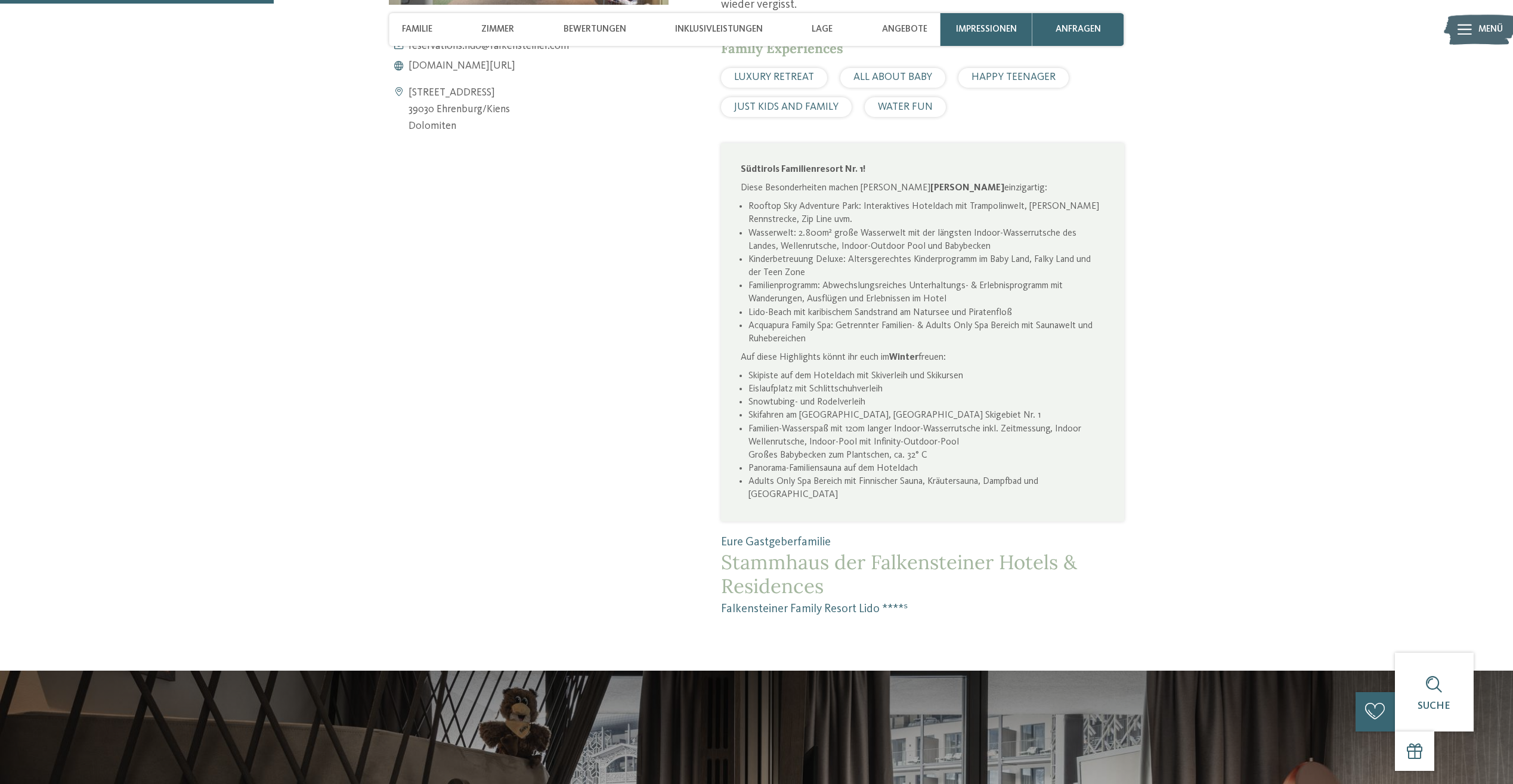
click at [821, 228] on li "Wasserwelt: 2.800m² große Wasserwelt mit der längsten Indoor-Wasserrutsche des …" at bounding box center [927, 239] width 356 height 26
drag, startPoint x: 756, startPoint y: 232, endPoint x: 1047, endPoint y: 232, distance: 291.0
click at [1047, 232] on li "Wasserwelt: 2.800m² große Wasserwelt mit der längsten Indoor-Wasserrutsche des …" at bounding box center [927, 239] width 356 height 26
drag, startPoint x: 804, startPoint y: 244, endPoint x: 919, endPoint y: 246, distance: 115.0
click at [919, 246] on li "Wasserwelt: 2.800m² große Wasserwelt mit der längsten Indoor-Wasserrutsche des …" at bounding box center [927, 239] width 356 height 26
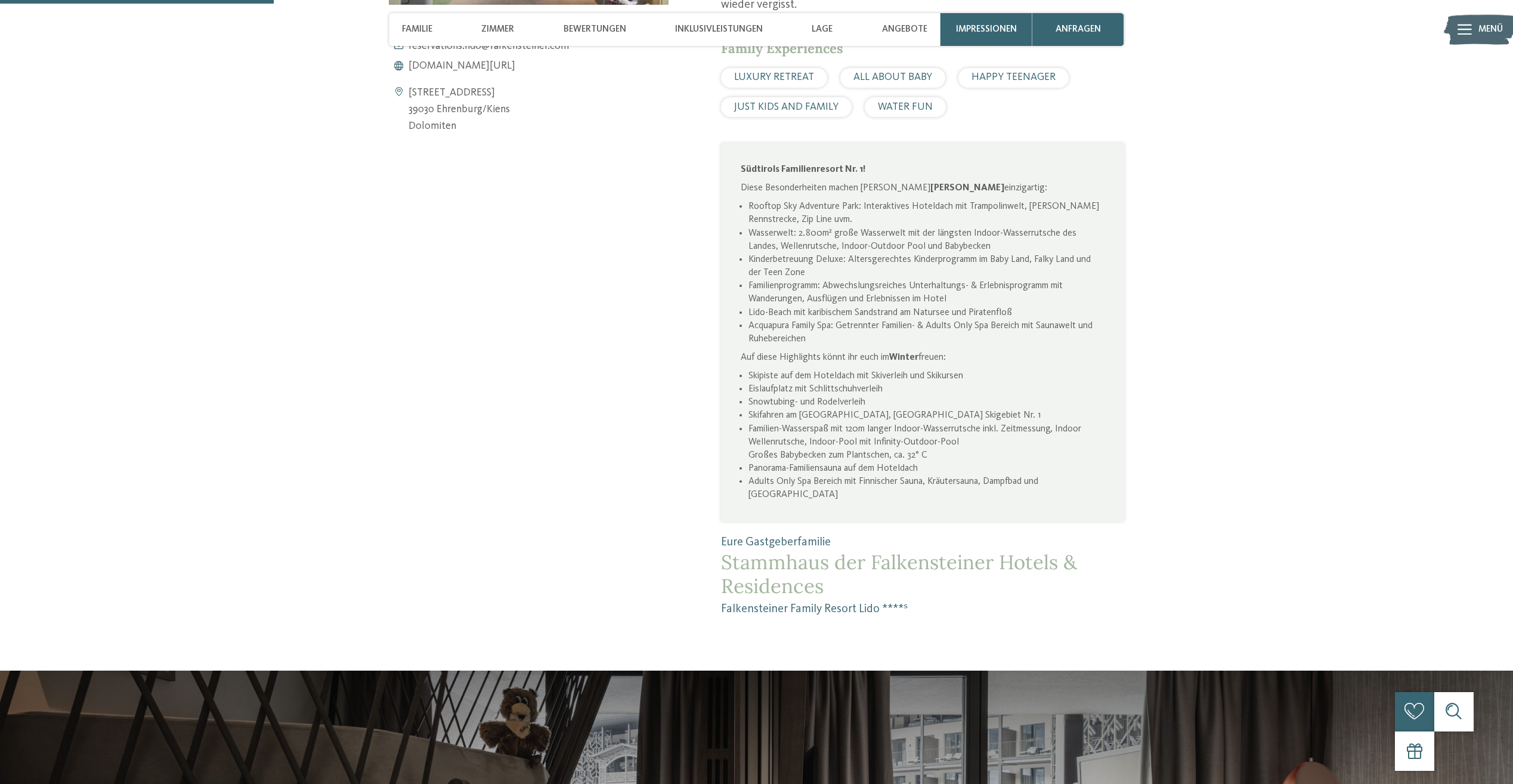
drag, startPoint x: 919, startPoint y: 246, endPoint x: 830, endPoint y: 259, distance: 89.9
click at [830, 259] on li "Kinderbetreuung Deluxe: Altersgerechtes Kinderprogramm im Baby Land, Falky Land…" at bounding box center [927, 266] width 356 height 26
drag, startPoint x: 766, startPoint y: 256, endPoint x: 1079, endPoint y: 254, distance: 313.0
click at [1079, 254] on li "Kinderbetreuung Deluxe: Altersgerechtes Kinderprogramm im Baby Land, Falky Land…" at bounding box center [927, 266] width 356 height 26
drag, startPoint x: 760, startPoint y: 284, endPoint x: 1035, endPoint y: 277, distance: 275.1
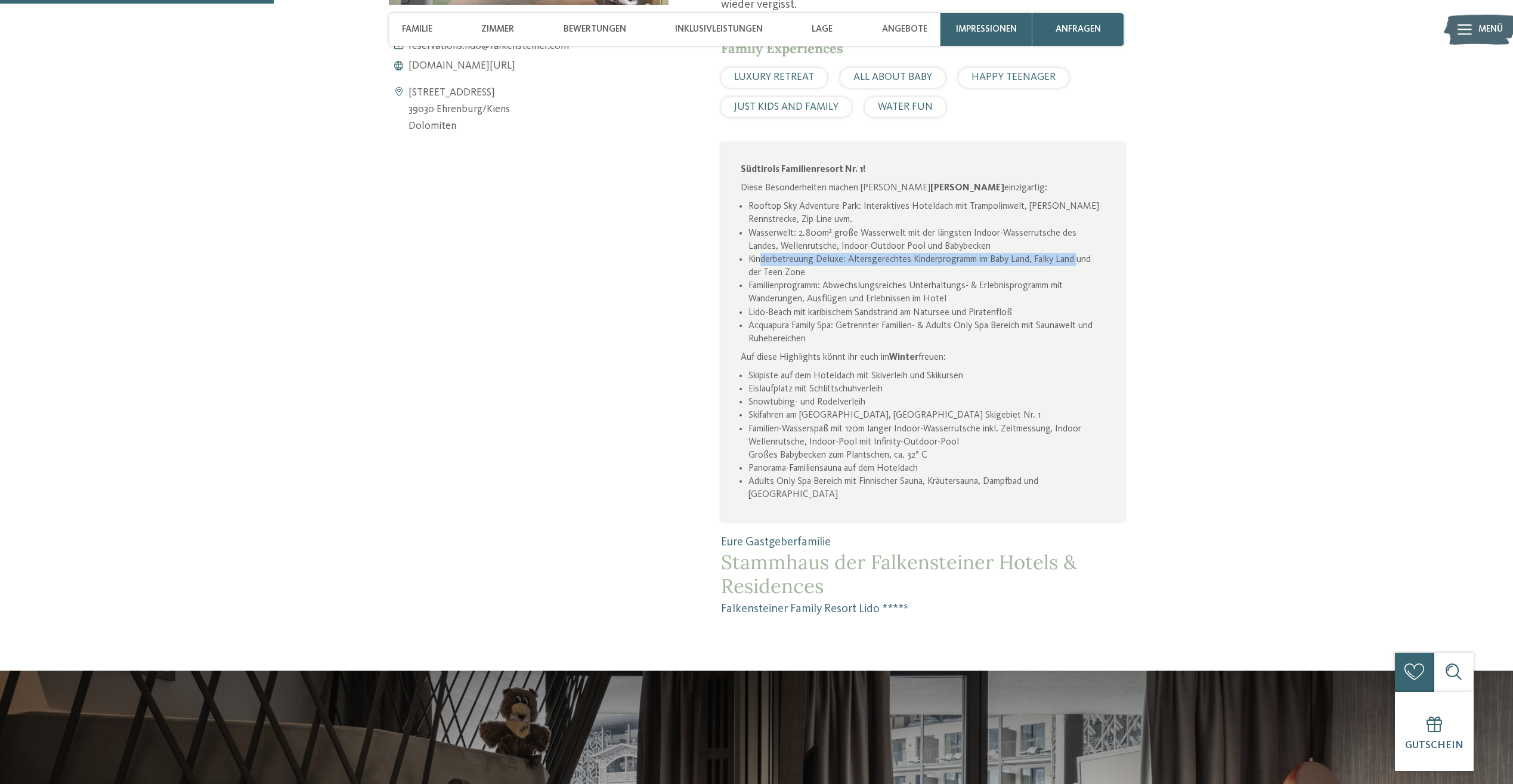
click at [1035, 277] on ul "Rooftop Sky Adventure Park: Interaktives Hoteldach mit Trampolinwelt, Ganzjahre…" at bounding box center [922, 272] width 364 height 146
drag, startPoint x: 1035, startPoint y: 277, endPoint x: 927, endPoint y: 290, distance: 108.8
click at [927, 290] on li "Familienprogramm: Abwechslungsreiches Unterhaltungs- & Erlebnisprogramm mit Wan…" at bounding box center [927, 292] width 356 height 26
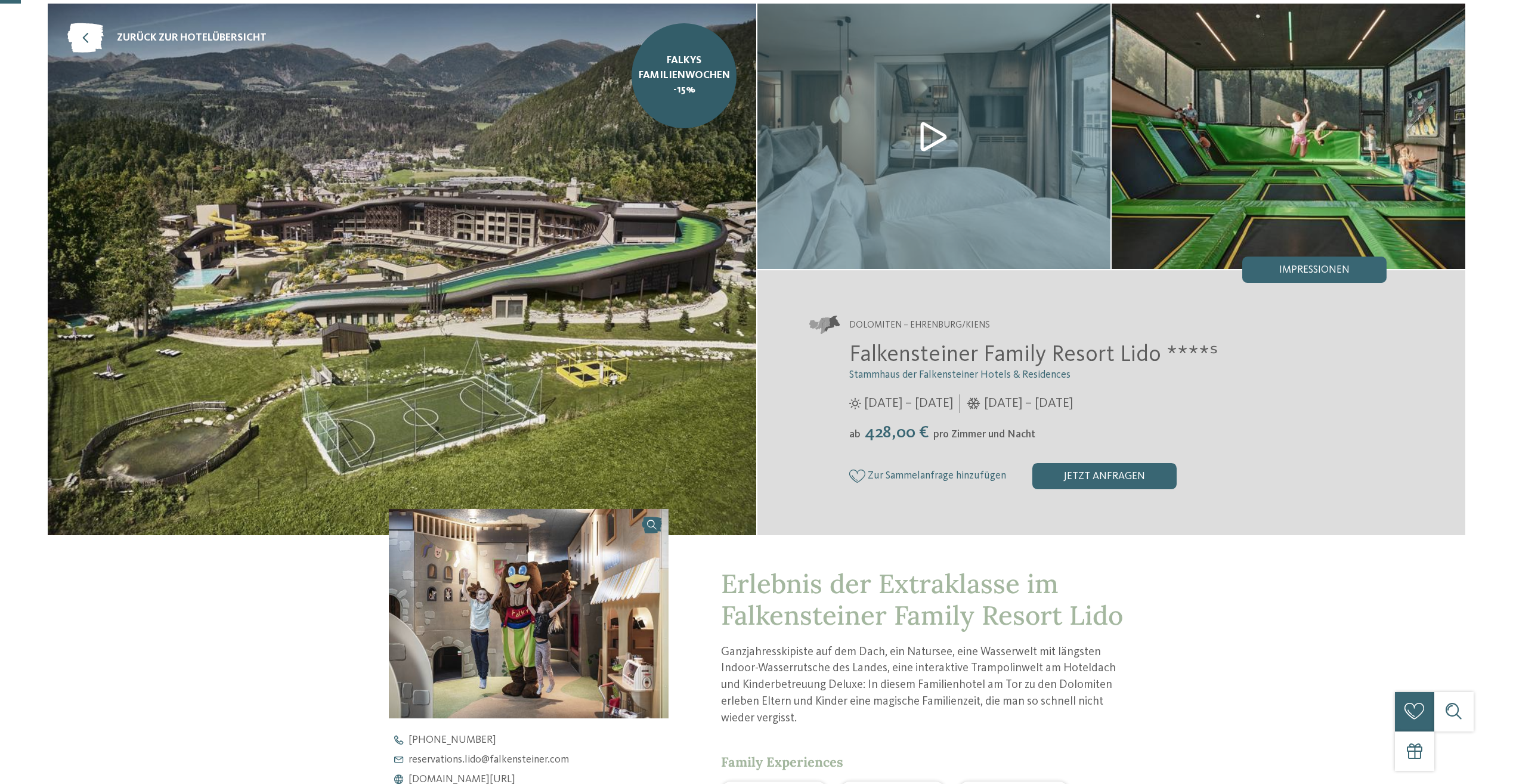
scroll to position [59, 0]
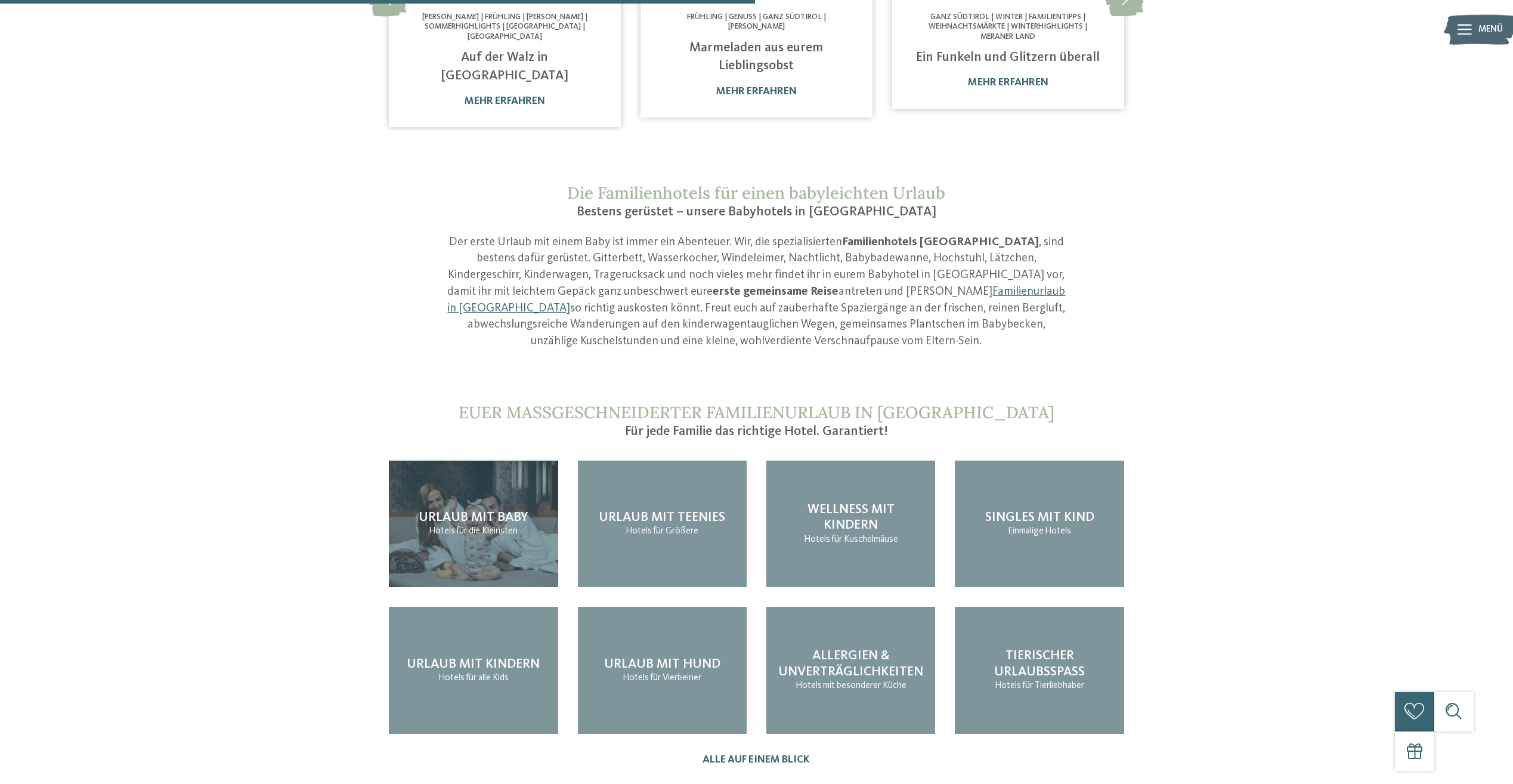
scroll to position [1312, 0]
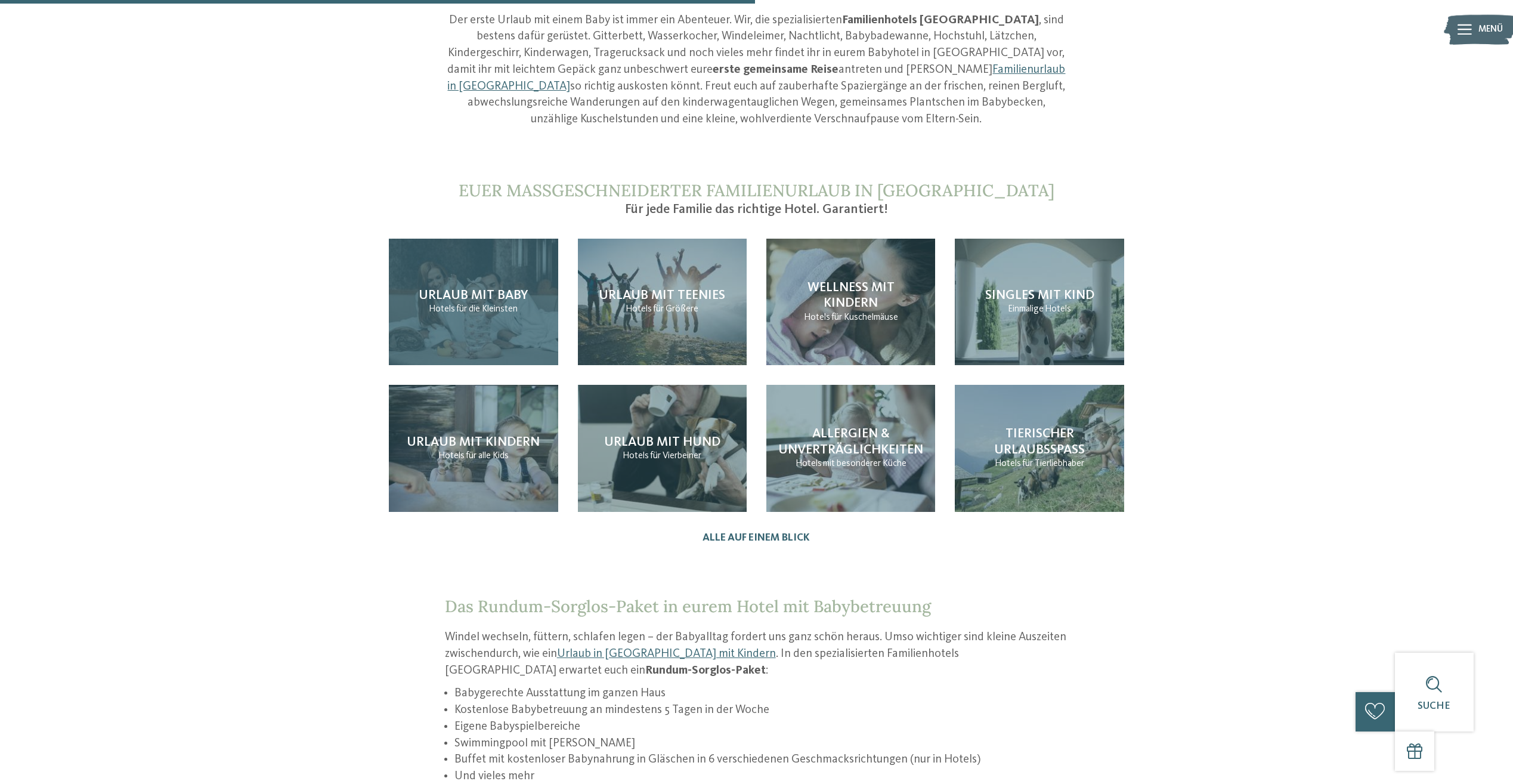
click at [513, 304] on span "für die Kleinsten" at bounding box center [487, 308] width 61 height 9
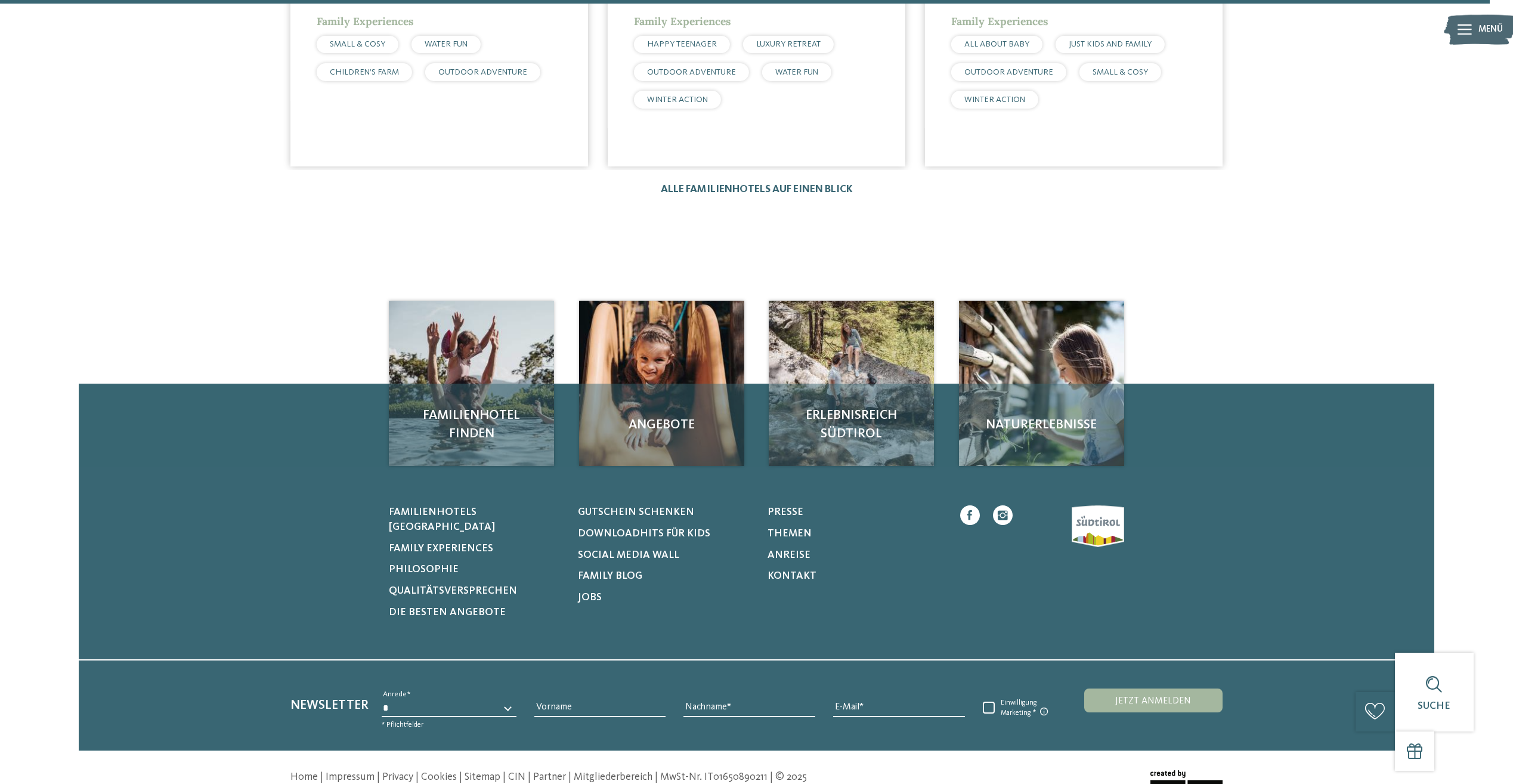
scroll to position [2624, 0]
click at [769, 184] on link "Alle Familienhotels auf einen Blick" at bounding box center [757, 189] width 192 height 10
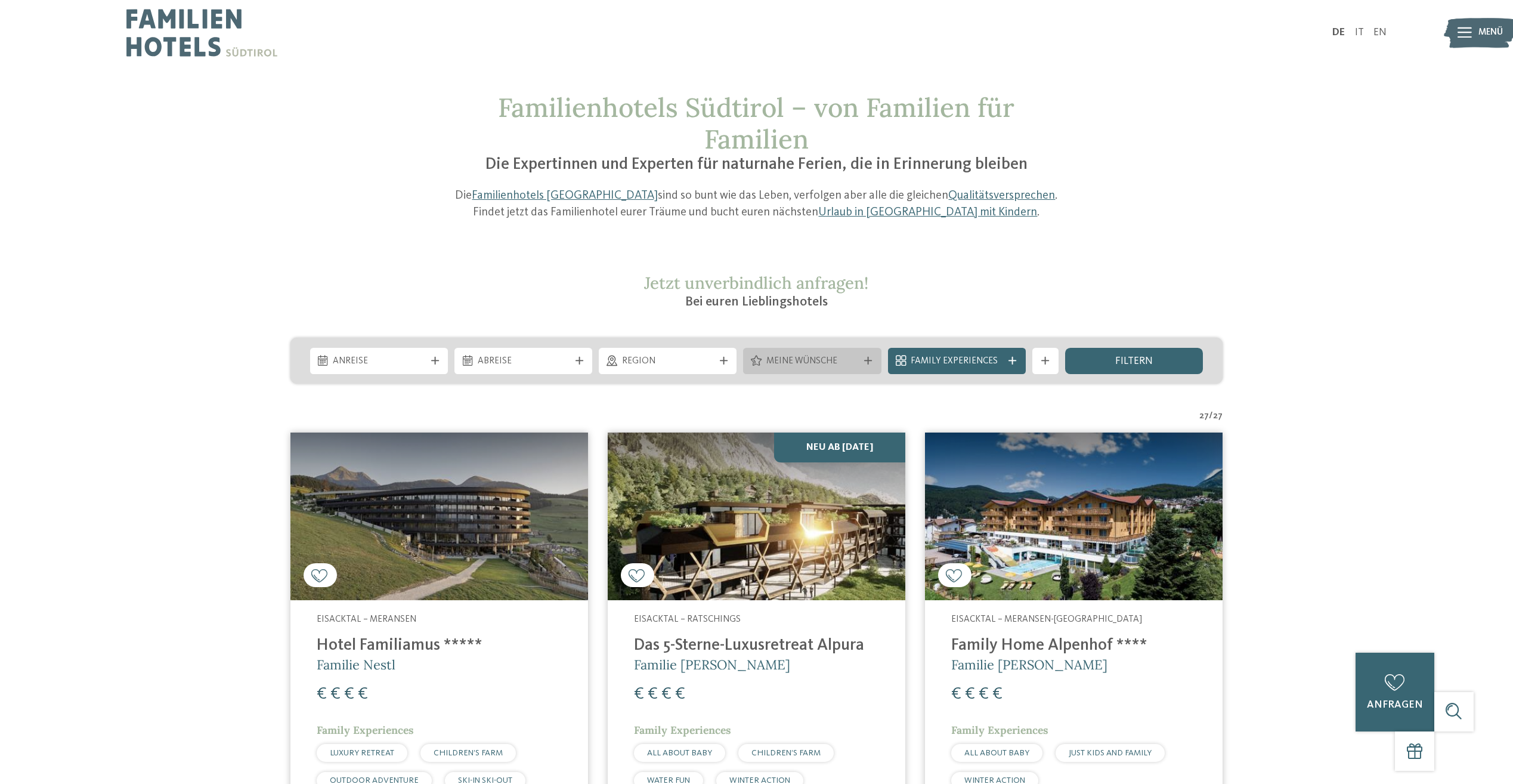
click at [871, 361] on icon at bounding box center [868, 360] width 8 height 8
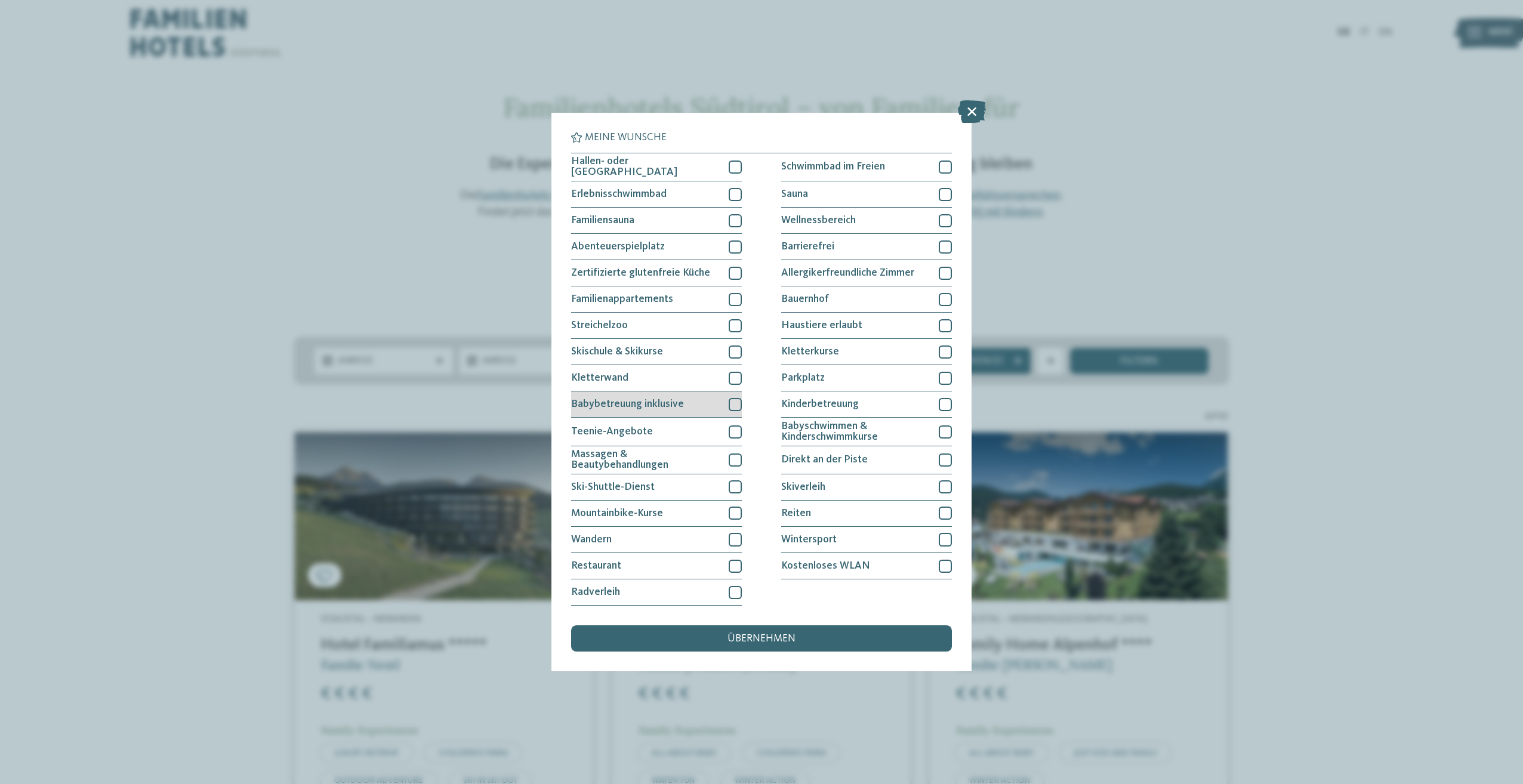
click at [731, 405] on div at bounding box center [734, 404] width 13 height 13
click at [726, 402] on div "Babybetreuung inklusive" at bounding box center [656, 404] width 171 height 26
click at [973, 108] on icon at bounding box center [971, 111] width 28 height 23
